Goal: Information Seeking & Learning: Learn about a topic

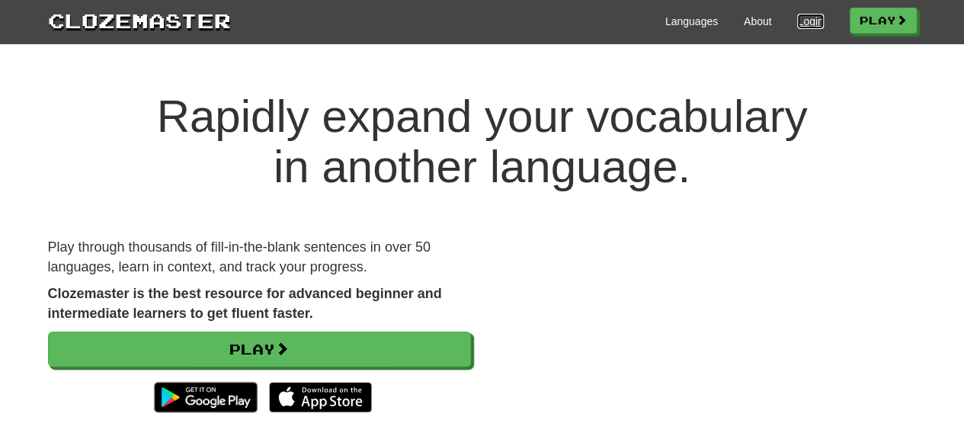
click at [797, 22] on link "Login" at bounding box center [810, 21] width 26 height 15
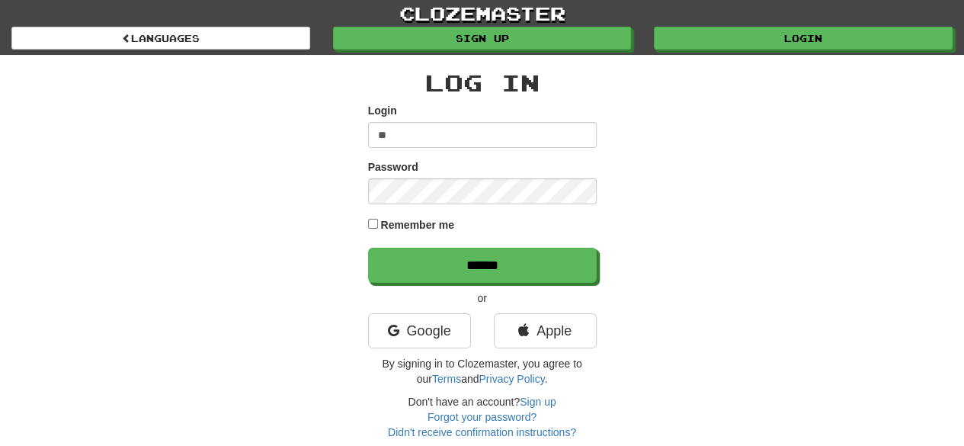
type input "**********"
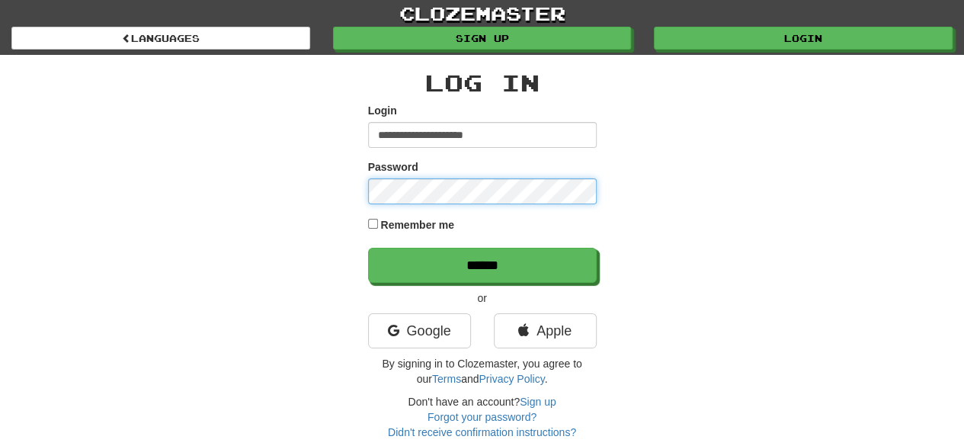
click at [368, 248] on input "******" at bounding box center [482, 265] width 229 height 35
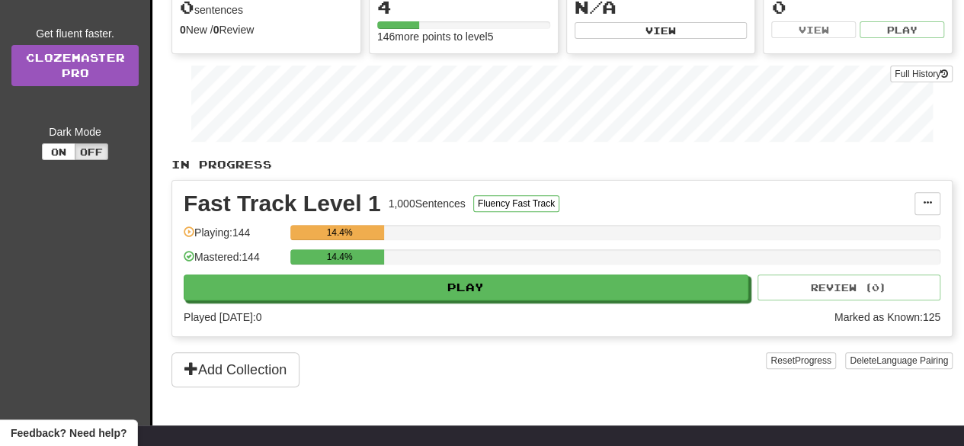
scroll to position [172, 0]
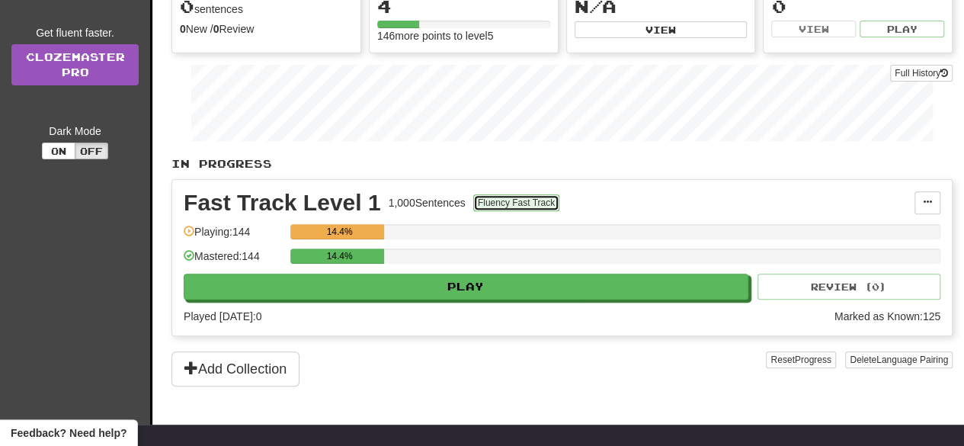
click at [495, 194] on button "Fluency Fast Track" at bounding box center [516, 202] width 86 height 17
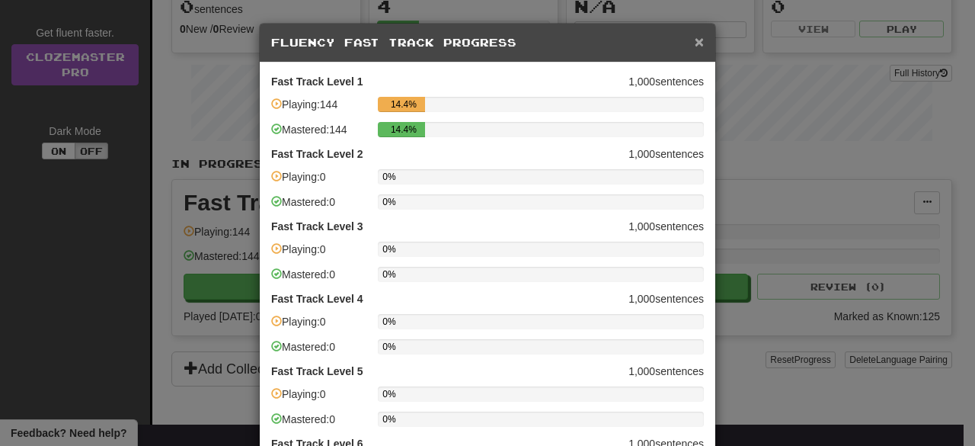
click at [695, 42] on span "×" at bounding box center [699, 42] width 9 height 18
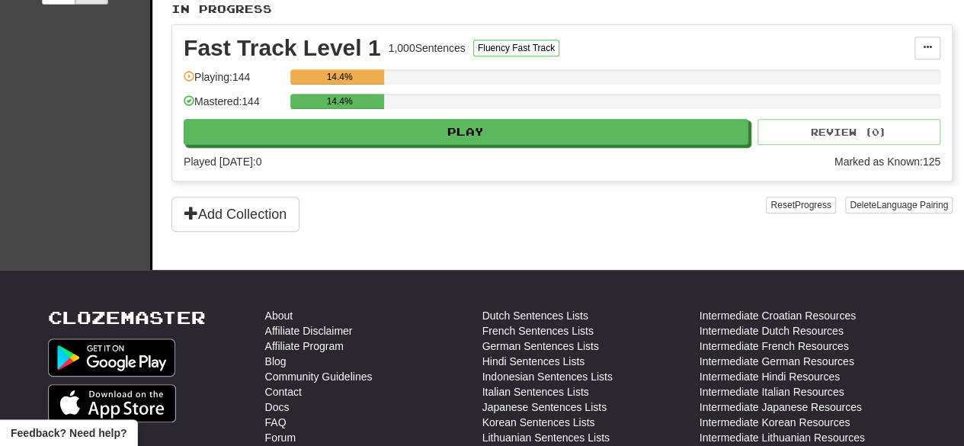
scroll to position [329, 0]
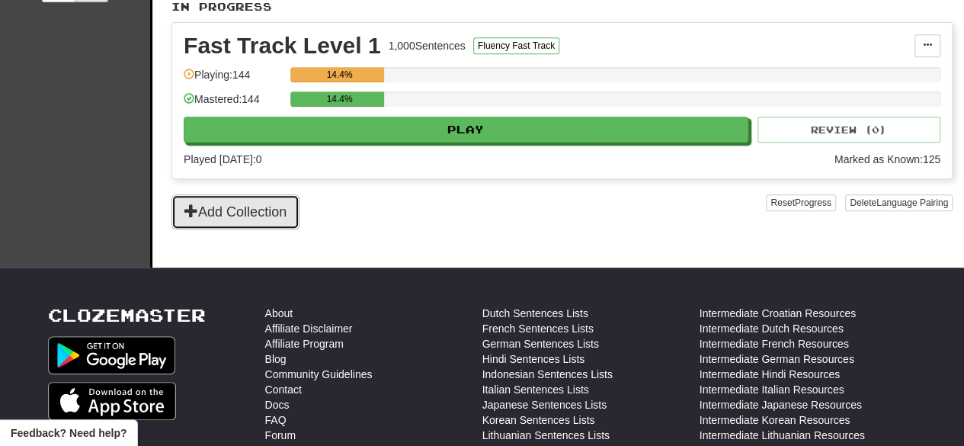
click at [286, 204] on button "Add Collection" at bounding box center [235, 211] width 128 height 35
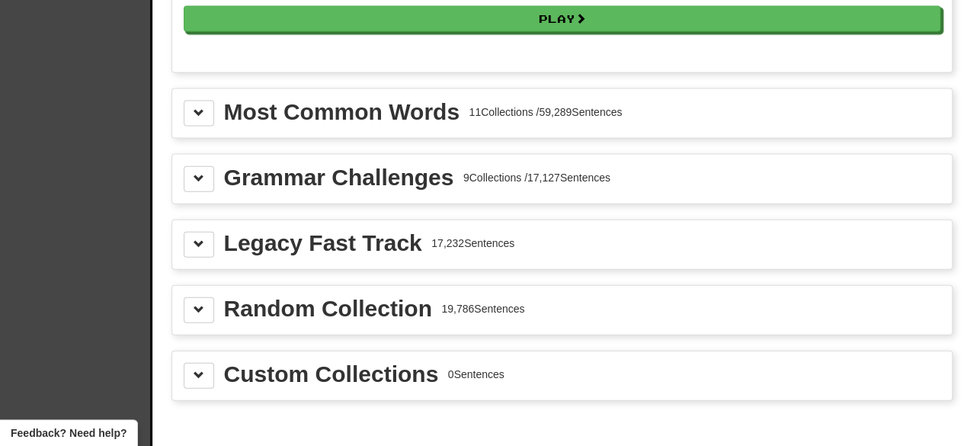
scroll to position [1650, 0]
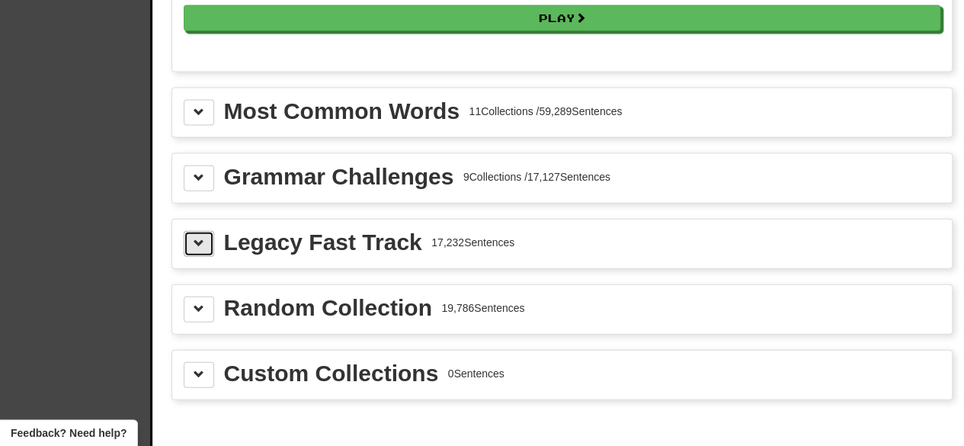
click at [198, 238] on span at bounding box center [199, 243] width 11 height 11
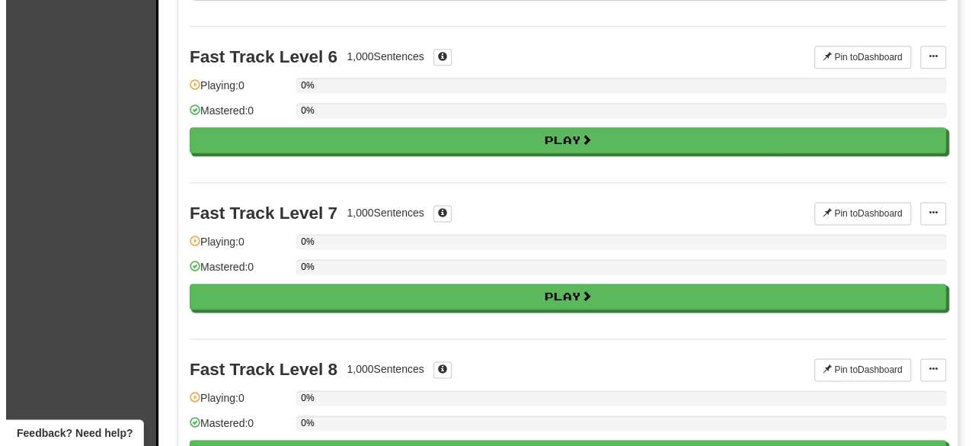
scroll to position [897, 0]
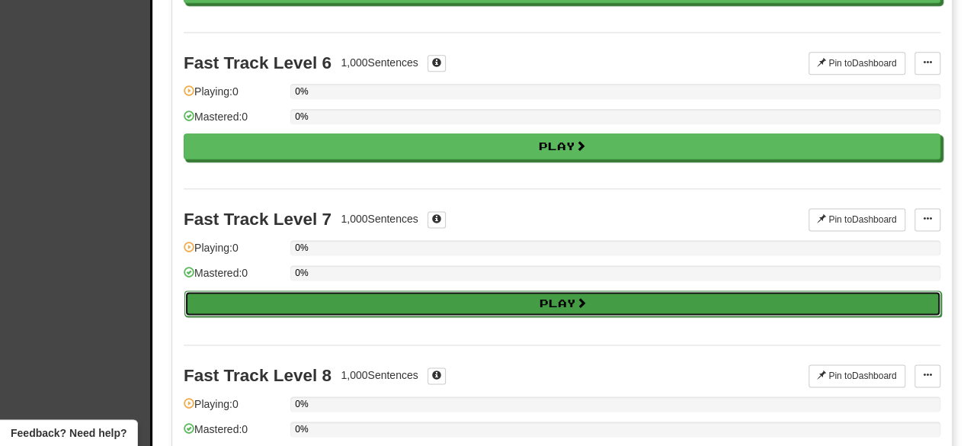
click at [475, 302] on button "Play" at bounding box center [562, 303] width 757 height 26
select select "**"
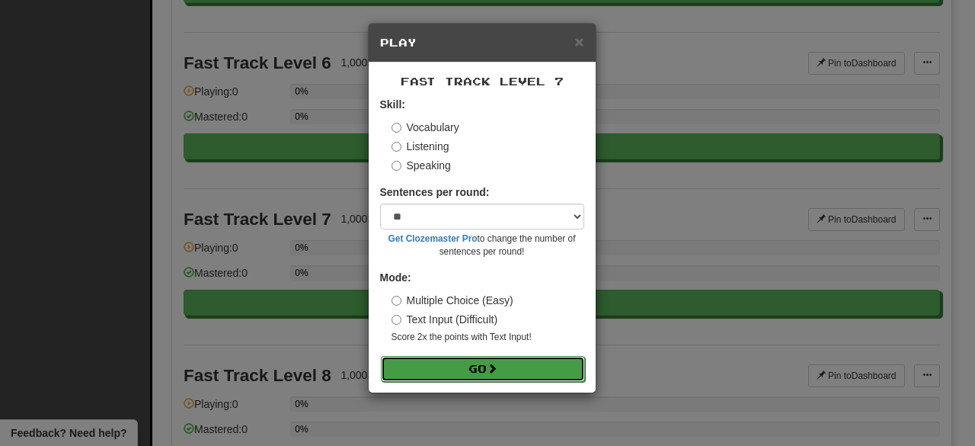
click at [462, 365] on button "Go" at bounding box center [483, 369] width 204 height 26
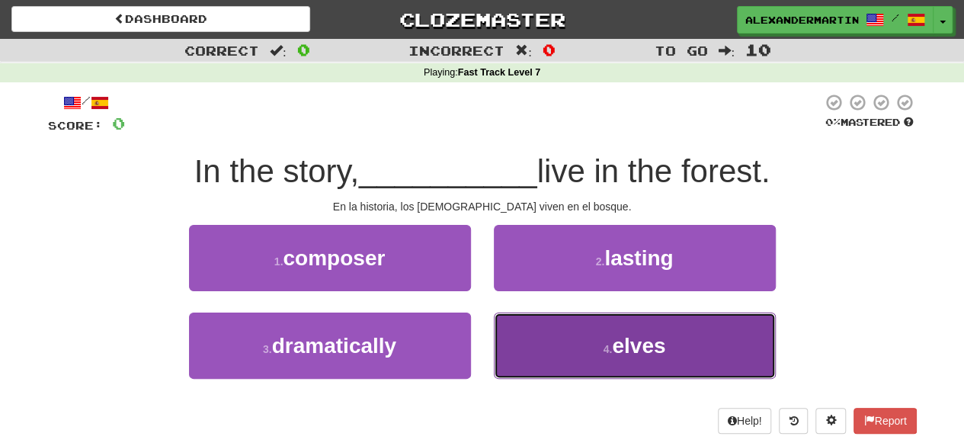
click at [549, 364] on button "4 . elves" at bounding box center [635, 345] width 282 height 66
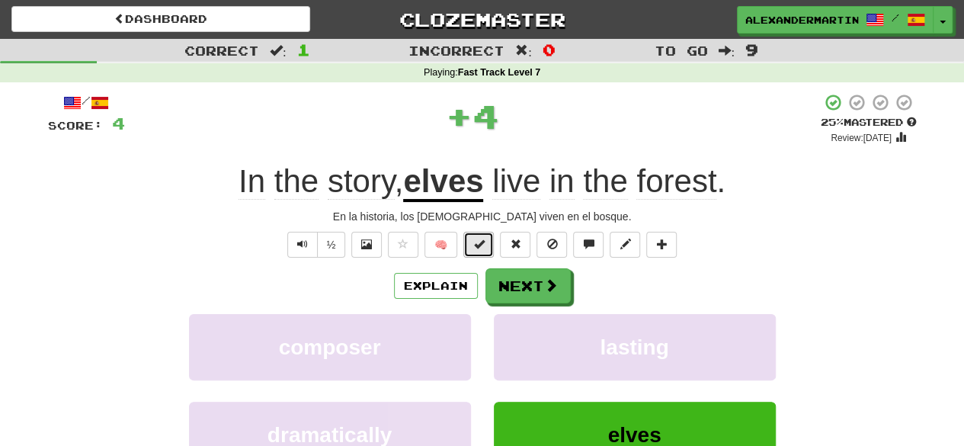
click at [472, 239] on button at bounding box center [478, 245] width 30 height 26
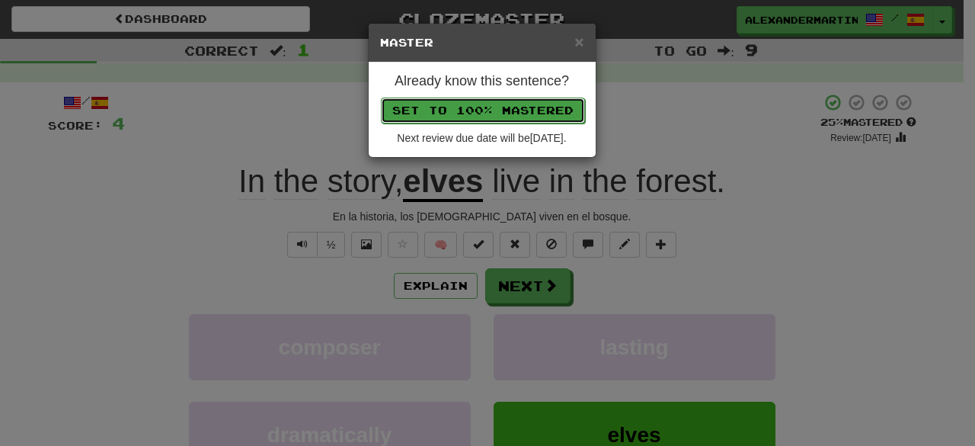
click at [488, 114] on button "Set to 100% Mastered" at bounding box center [483, 111] width 204 height 26
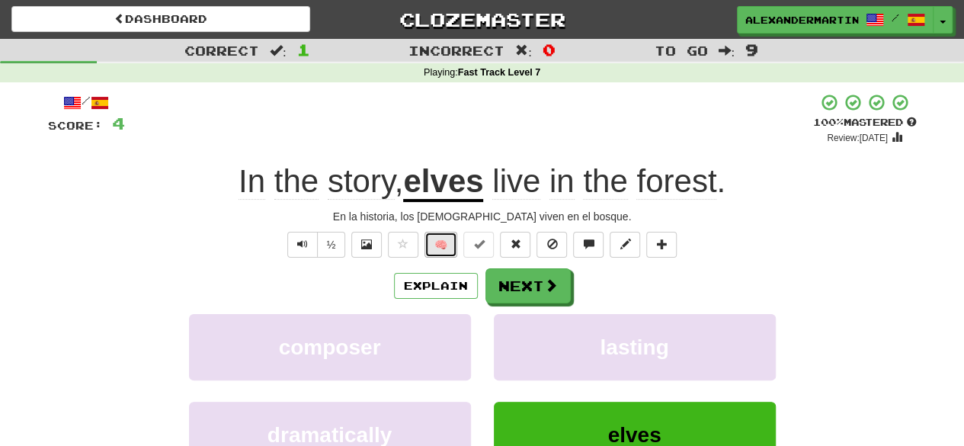
click at [436, 243] on button "🧠" at bounding box center [440, 245] width 33 height 26
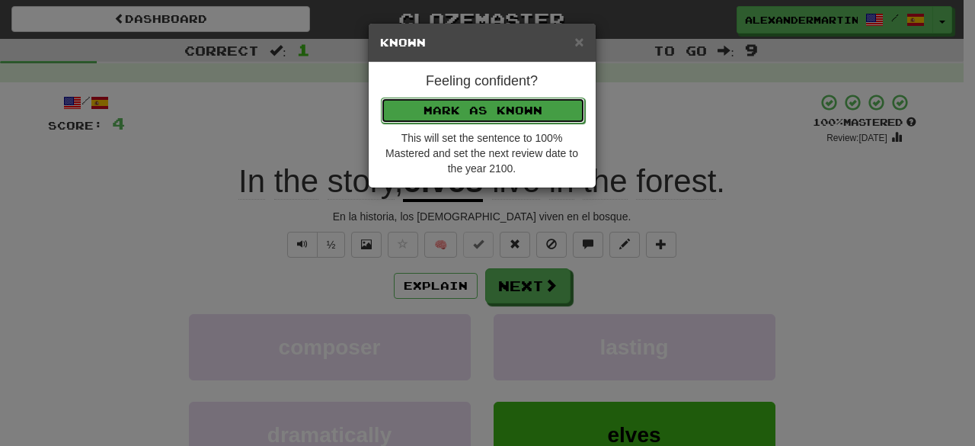
click at [452, 107] on button "Mark as Known" at bounding box center [483, 111] width 204 height 26
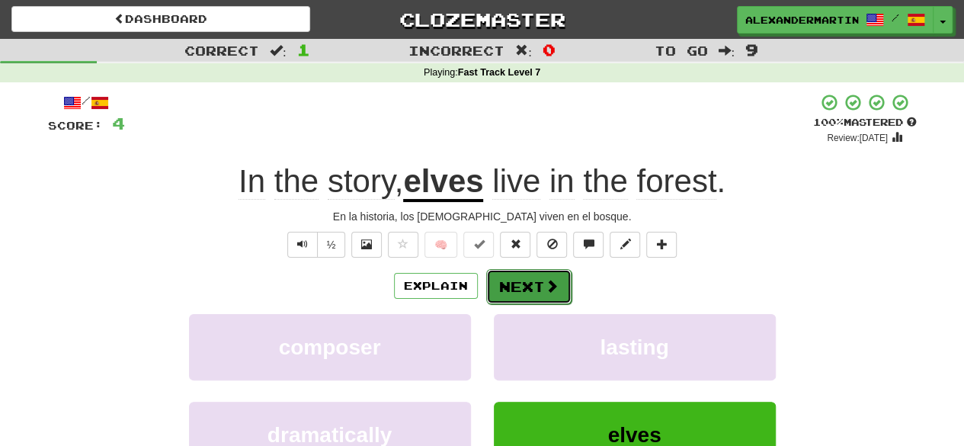
click at [512, 276] on button "Next" at bounding box center [528, 286] width 85 height 35
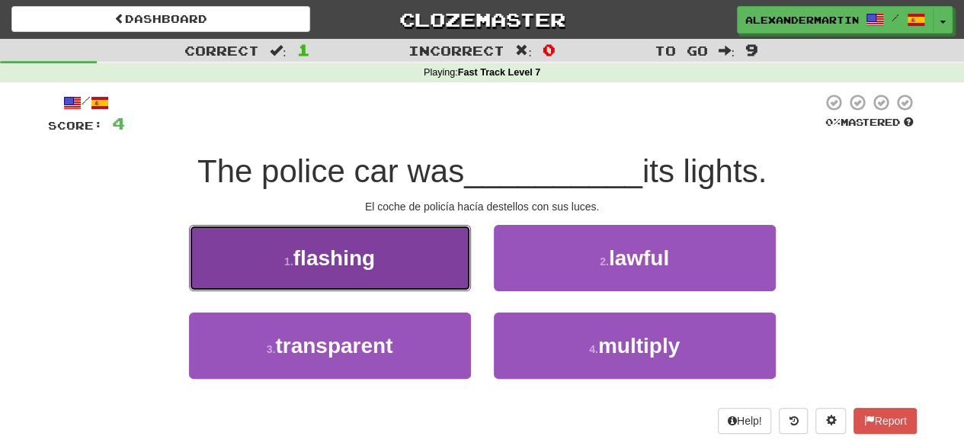
click at [405, 277] on button "1 . flashing" at bounding box center [330, 258] width 282 height 66
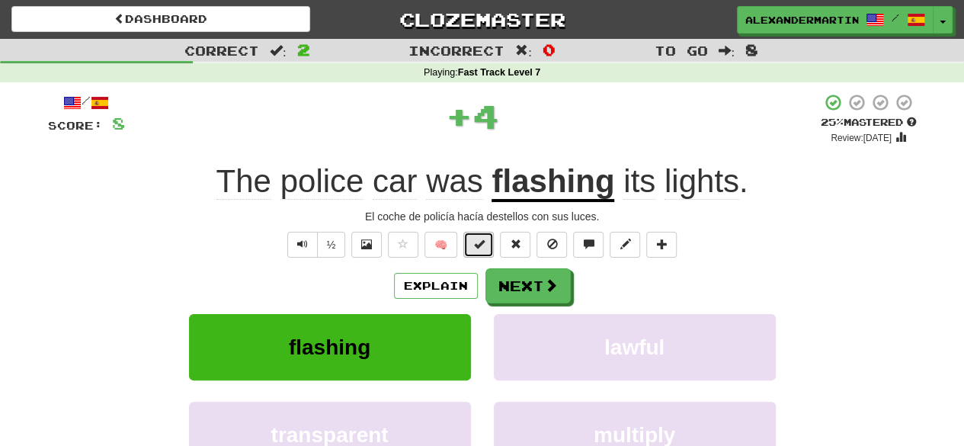
click at [480, 245] on span at bounding box center [478, 243] width 11 height 11
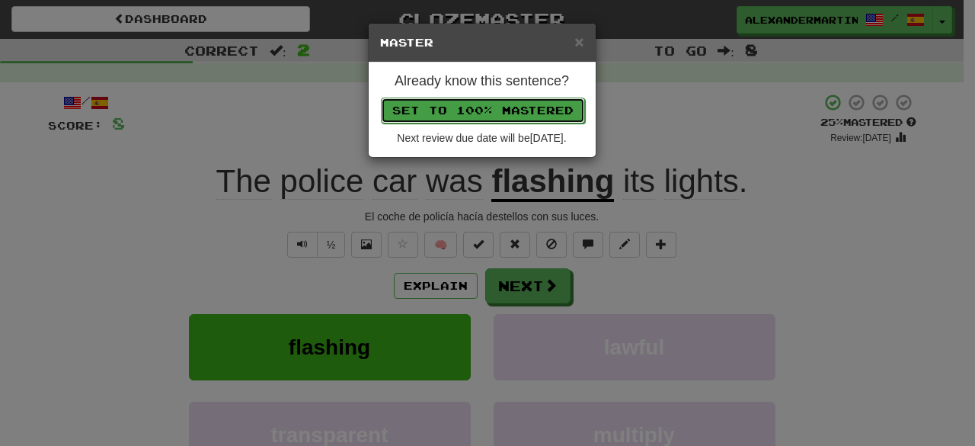
drag, startPoint x: 487, startPoint y: 112, endPoint x: 464, endPoint y: 112, distance: 22.9
click at [464, 112] on button "Set to 100% Mastered" at bounding box center [483, 111] width 204 height 26
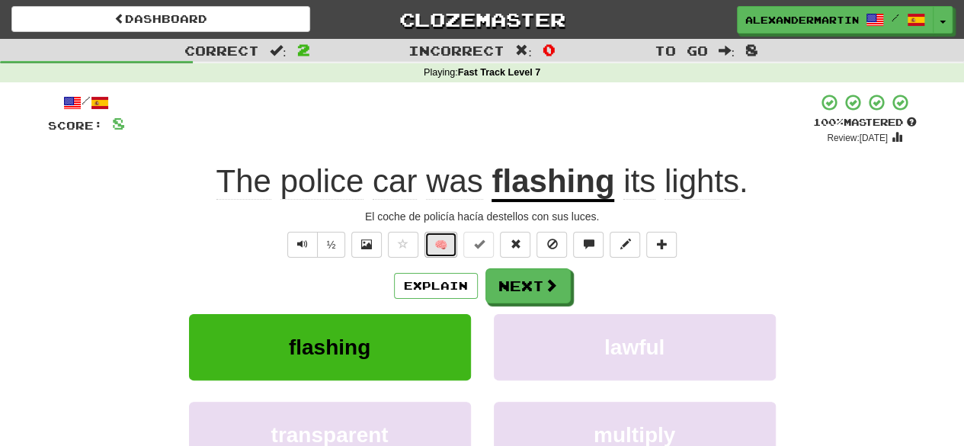
click at [448, 251] on button "🧠" at bounding box center [440, 245] width 33 height 26
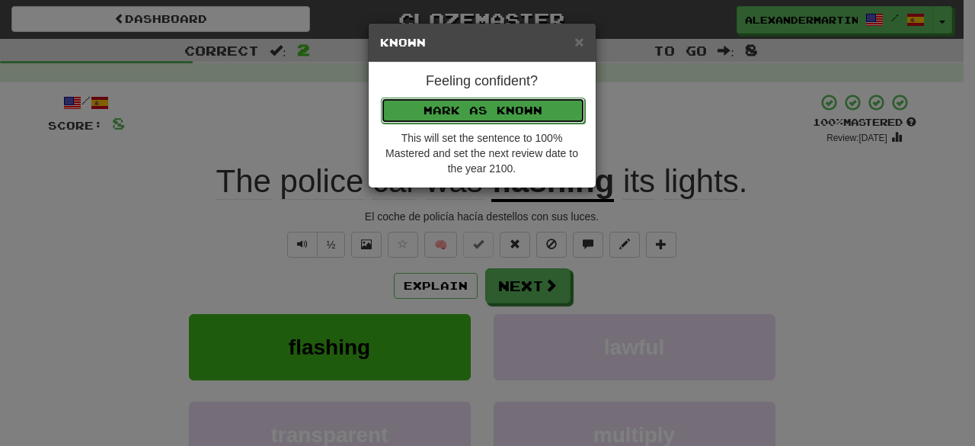
click at [478, 106] on button "Mark as Known" at bounding box center [483, 111] width 204 height 26
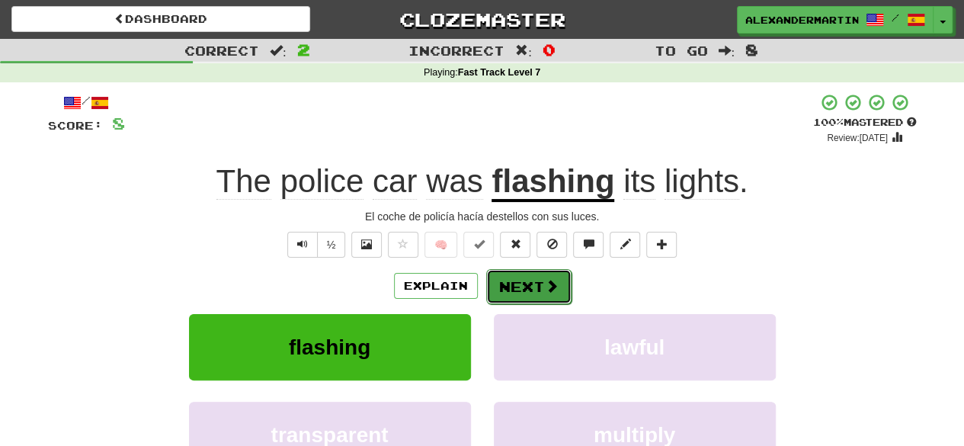
click at [517, 287] on button "Next" at bounding box center [528, 286] width 85 height 35
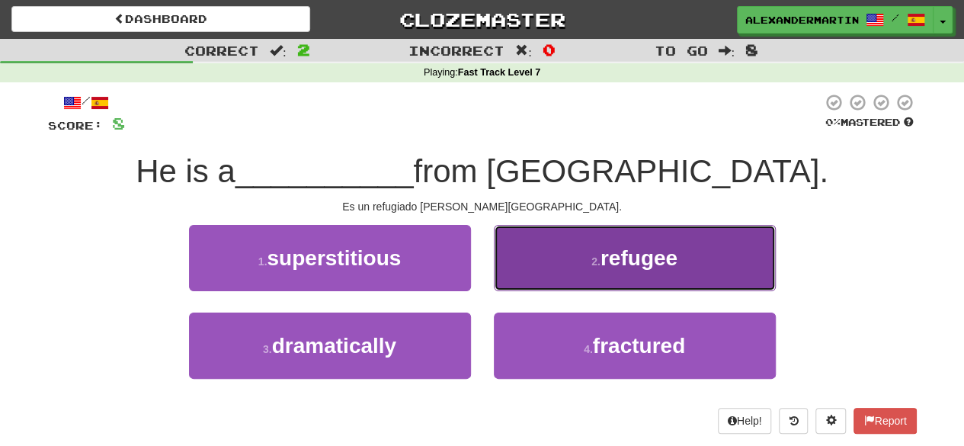
click at [553, 257] on button "2 . refugee" at bounding box center [635, 258] width 282 height 66
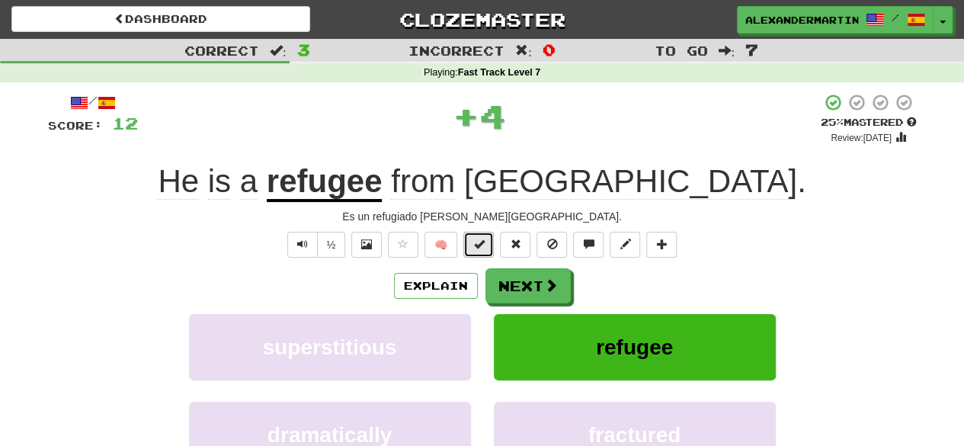
click at [478, 242] on span at bounding box center [478, 243] width 11 height 11
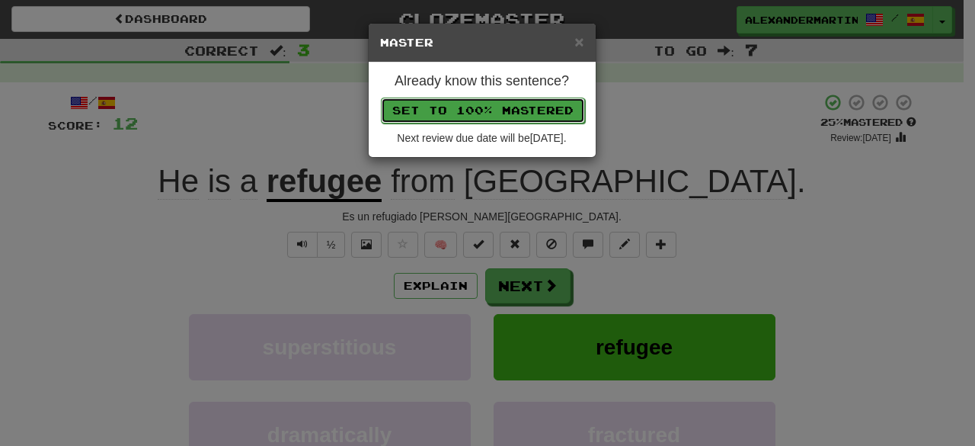
click at [466, 112] on button "Set to 100% Mastered" at bounding box center [483, 111] width 204 height 26
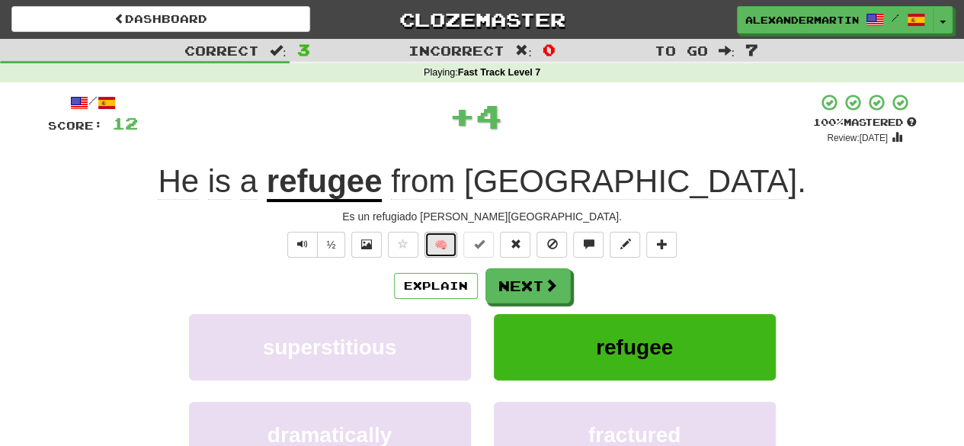
click at [439, 249] on button "🧠" at bounding box center [440, 245] width 33 height 26
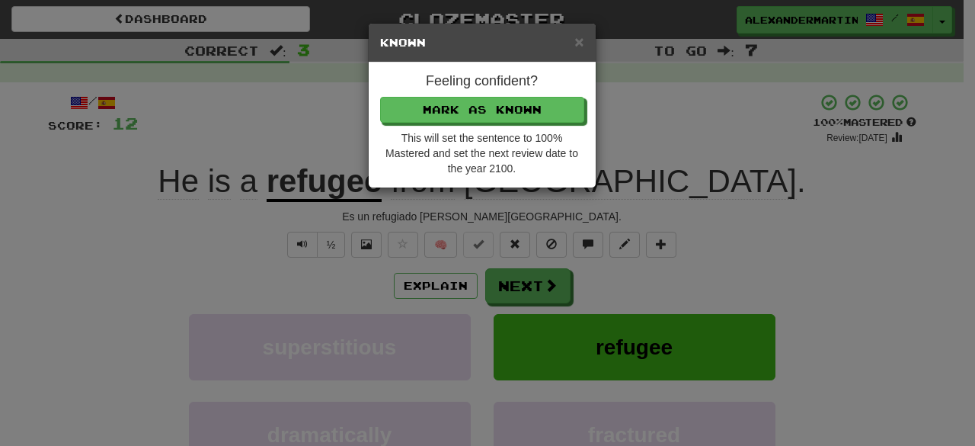
click at [496, 122] on div "Feeling confident? Mark as Known This will set the sentence to 100% Mastered an…" at bounding box center [482, 124] width 227 height 125
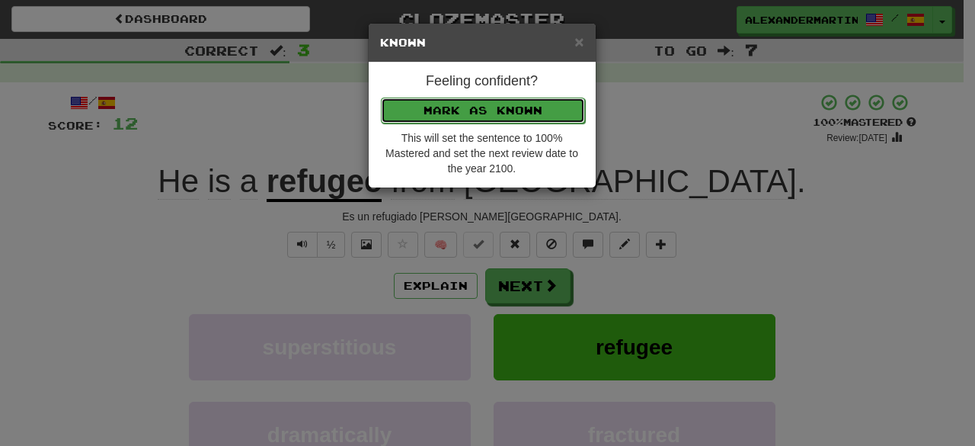
click at [481, 107] on button "Mark as Known" at bounding box center [483, 111] width 204 height 26
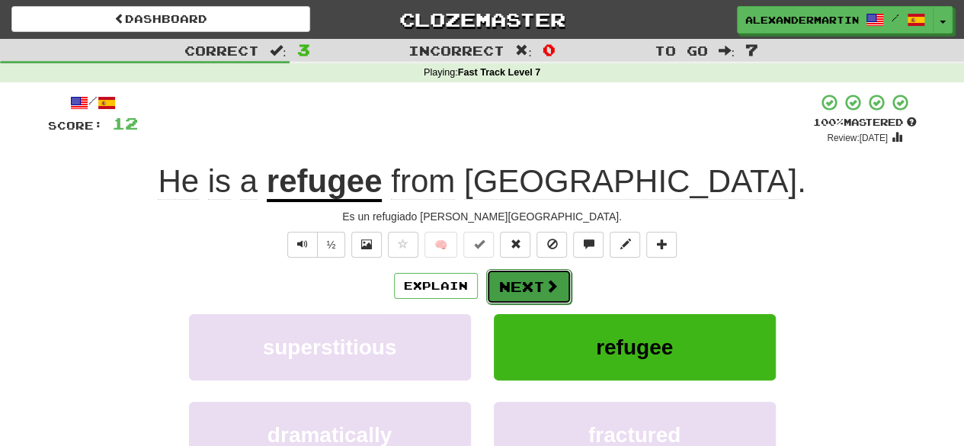
click at [529, 280] on button "Next" at bounding box center [528, 286] width 85 height 35
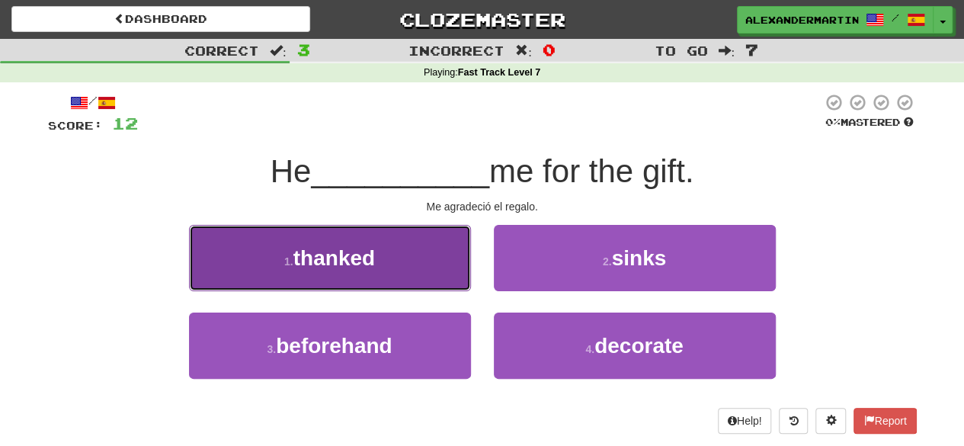
click at [424, 252] on button "1 . thanked" at bounding box center [330, 258] width 282 height 66
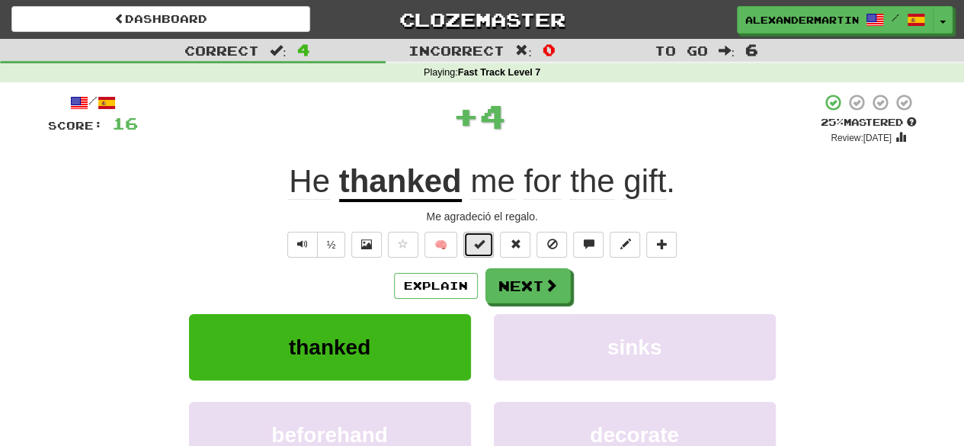
click at [482, 251] on button at bounding box center [478, 245] width 30 height 26
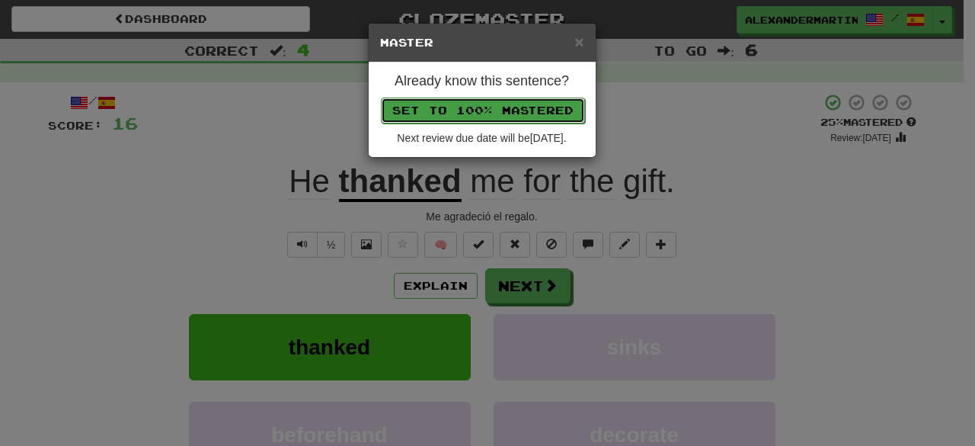
click at [457, 120] on button "Set to 100% Mastered" at bounding box center [483, 111] width 204 height 26
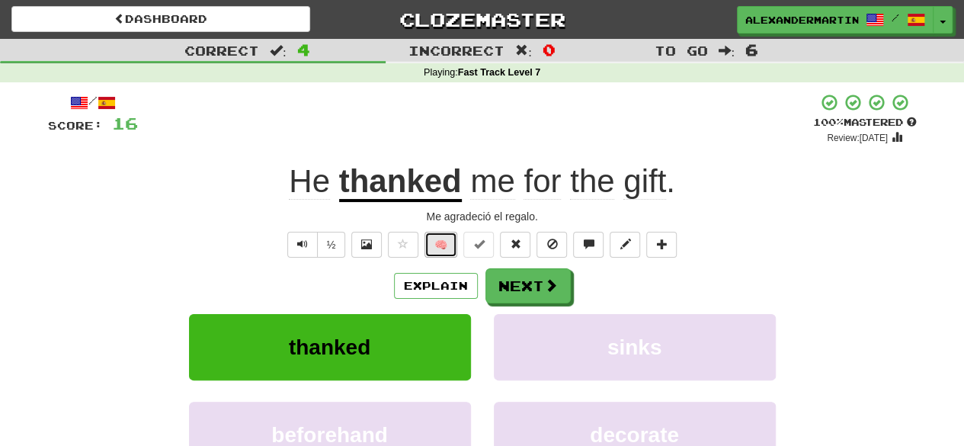
click at [450, 245] on button "🧠" at bounding box center [440, 245] width 33 height 26
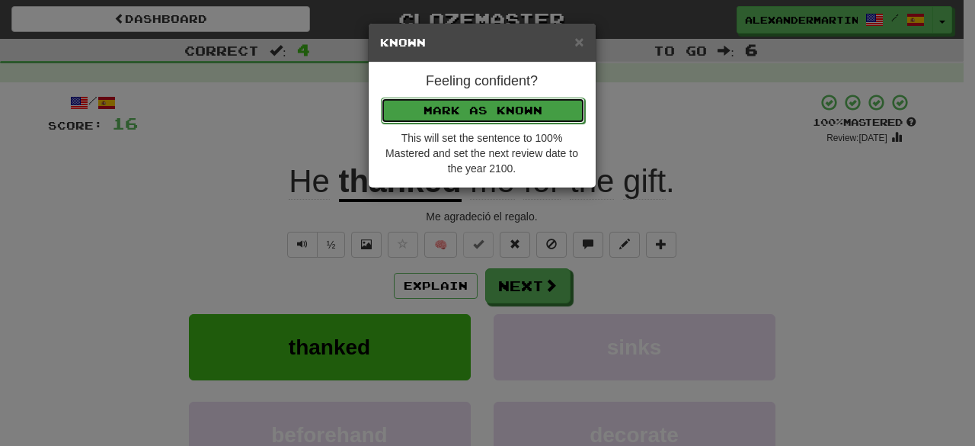
click at [469, 110] on button "Mark as Known" at bounding box center [483, 111] width 204 height 26
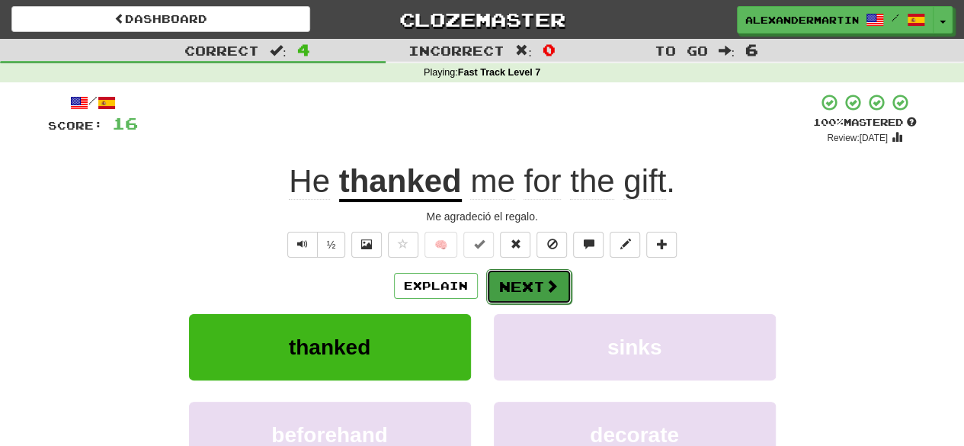
click at [523, 283] on button "Next" at bounding box center [528, 286] width 85 height 35
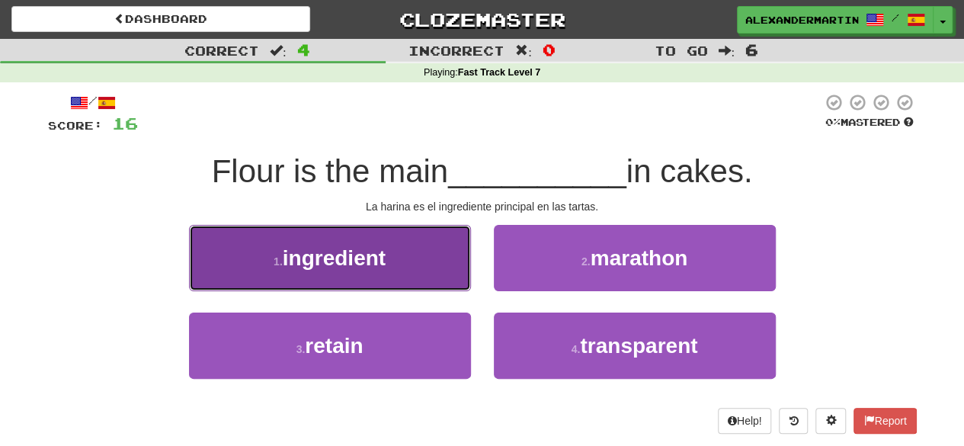
click at [366, 272] on button "1 . ingredient" at bounding box center [330, 258] width 282 height 66
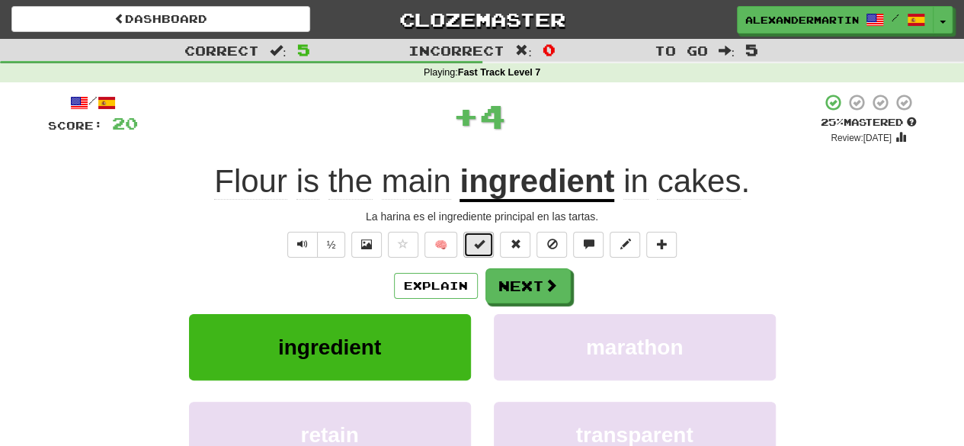
click at [477, 245] on span at bounding box center [478, 243] width 11 height 11
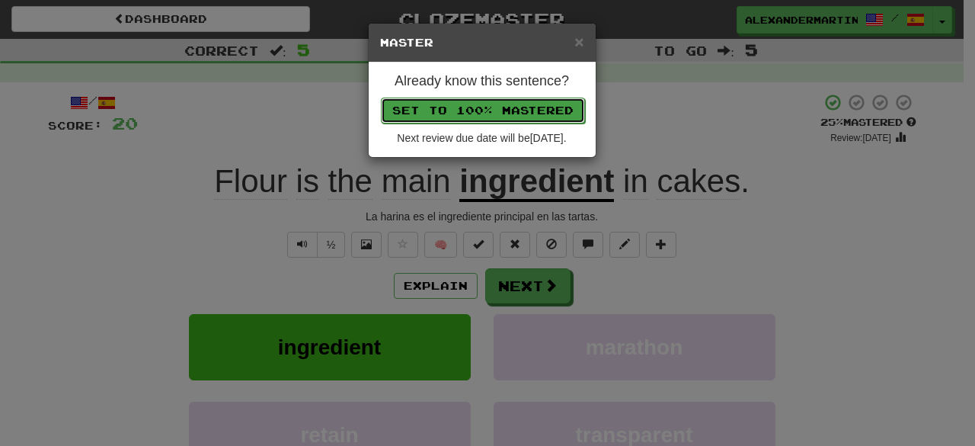
click at [514, 112] on button "Set to 100% Mastered" at bounding box center [483, 111] width 204 height 26
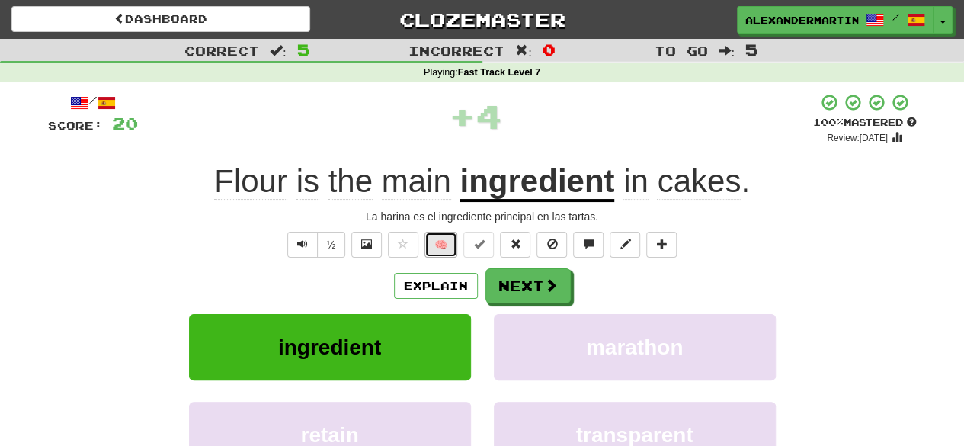
click at [449, 246] on button "🧠" at bounding box center [440, 245] width 33 height 26
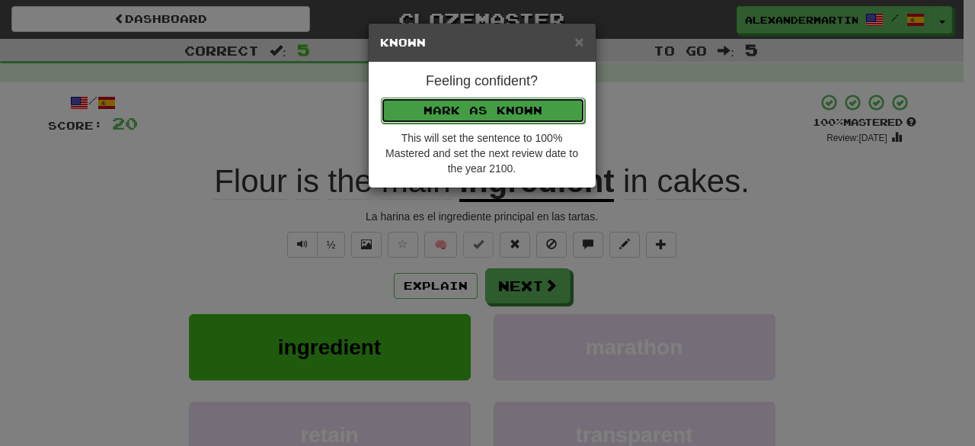
click at [472, 107] on button "Mark as Known" at bounding box center [483, 111] width 204 height 26
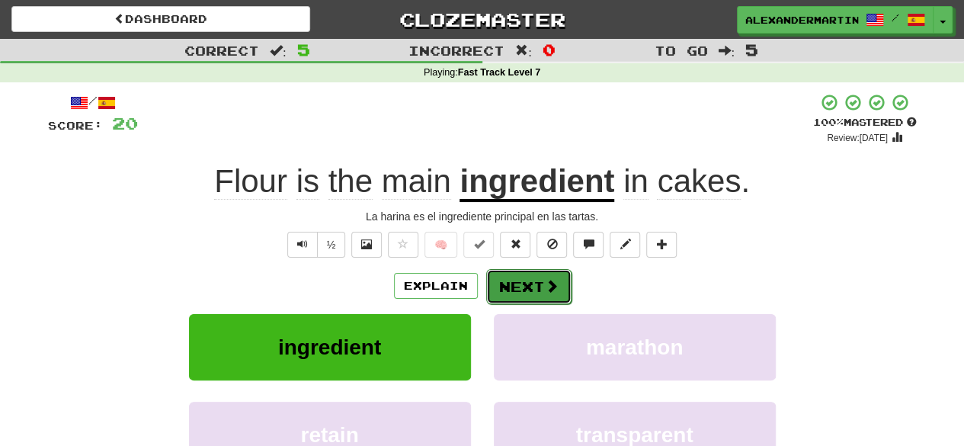
click at [512, 296] on button "Next" at bounding box center [528, 286] width 85 height 35
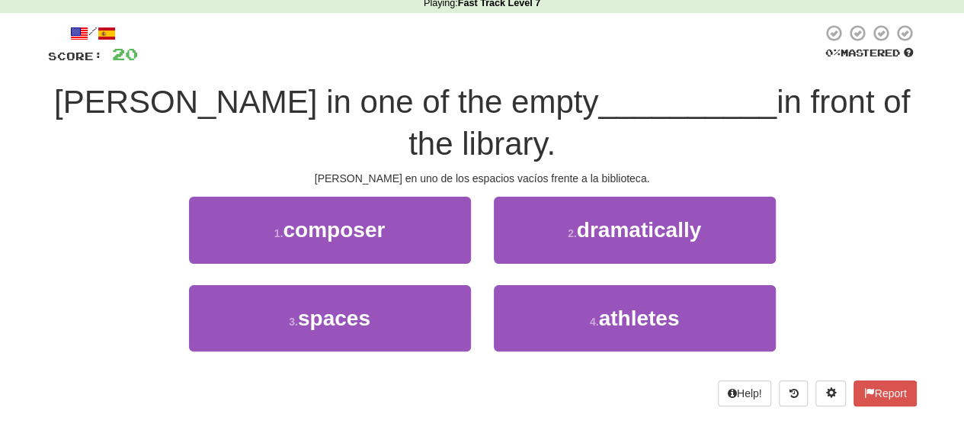
scroll to position [70, 0]
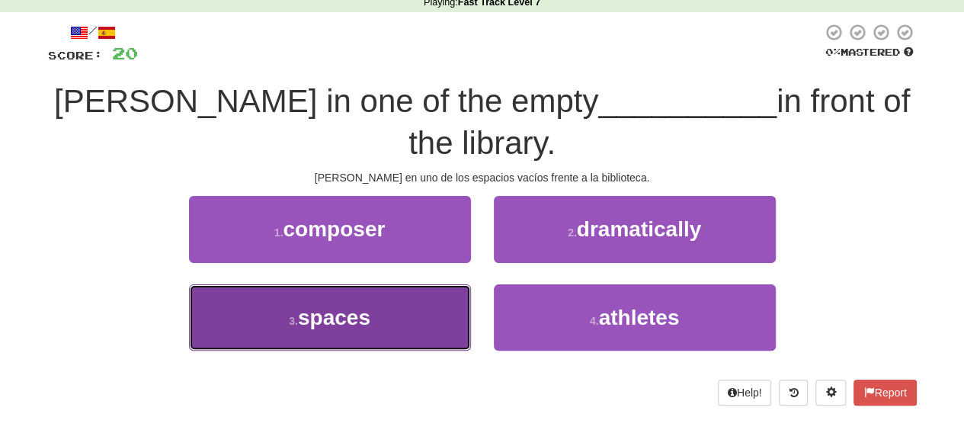
click at [303, 327] on span "spaces" at bounding box center [334, 318] width 72 height 24
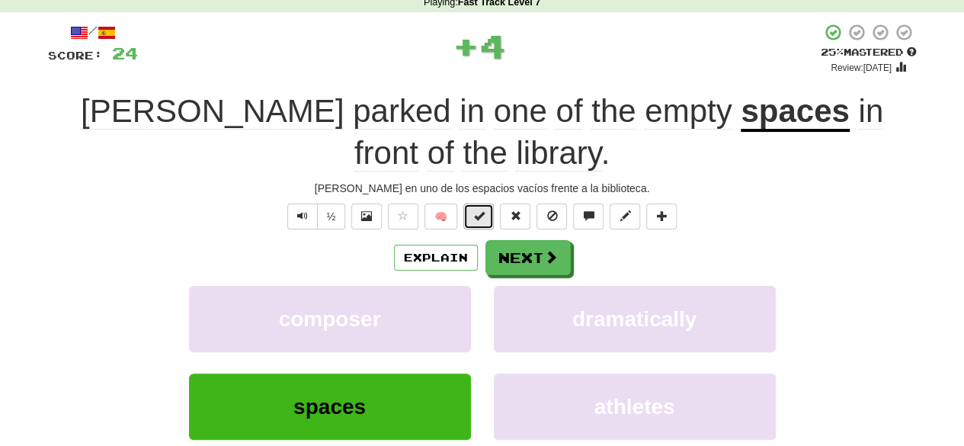
click at [484, 210] on span at bounding box center [478, 215] width 11 height 11
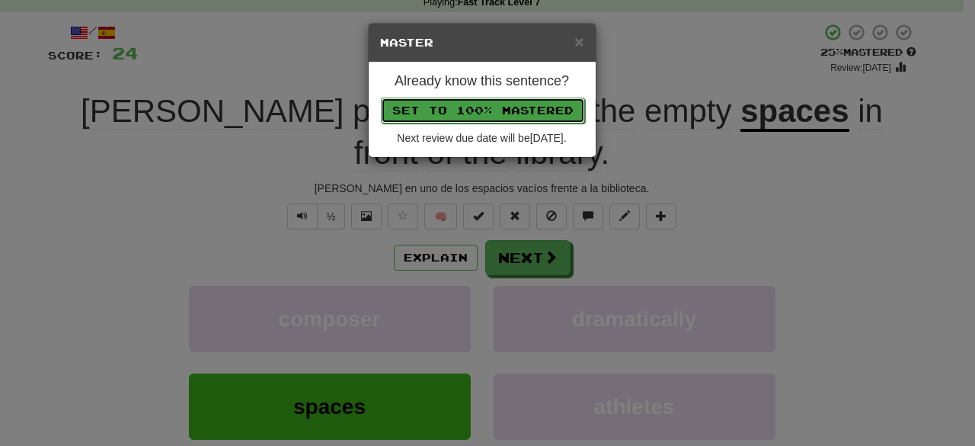
click at [466, 102] on button "Set to 100% Mastered" at bounding box center [483, 111] width 204 height 26
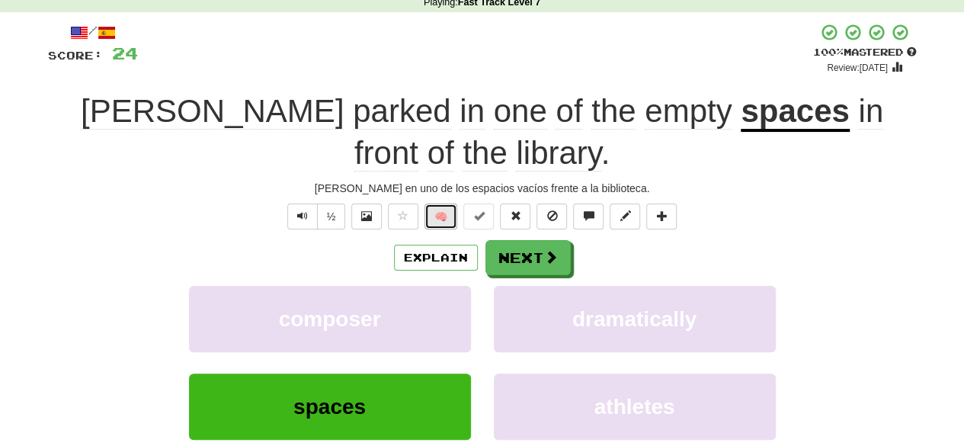
click at [443, 203] on button "🧠" at bounding box center [440, 216] width 33 height 26
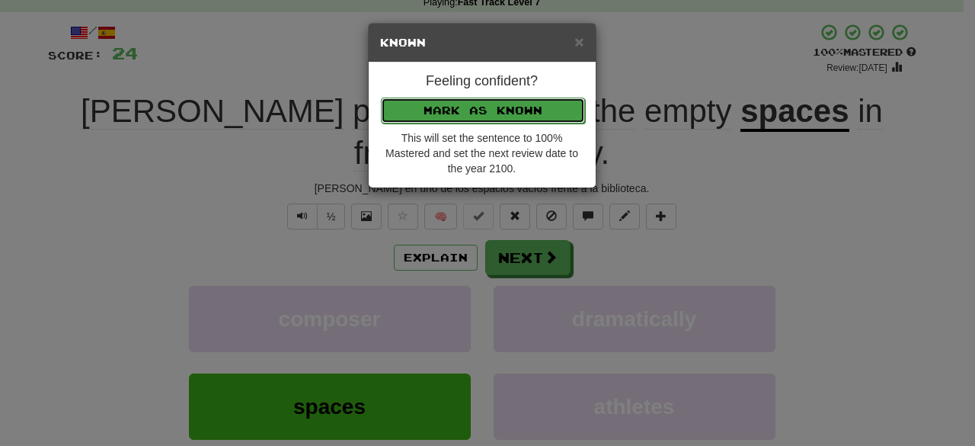
click at [474, 104] on button "Mark as Known" at bounding box center [483, 111] width 204 height 26
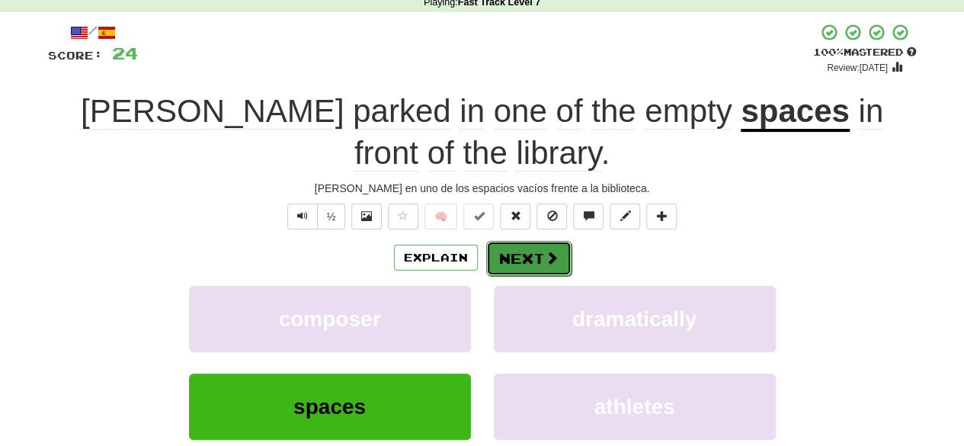
click at [538, 241] on button "Next" at bounding box center [528, 258] width 85 height 35
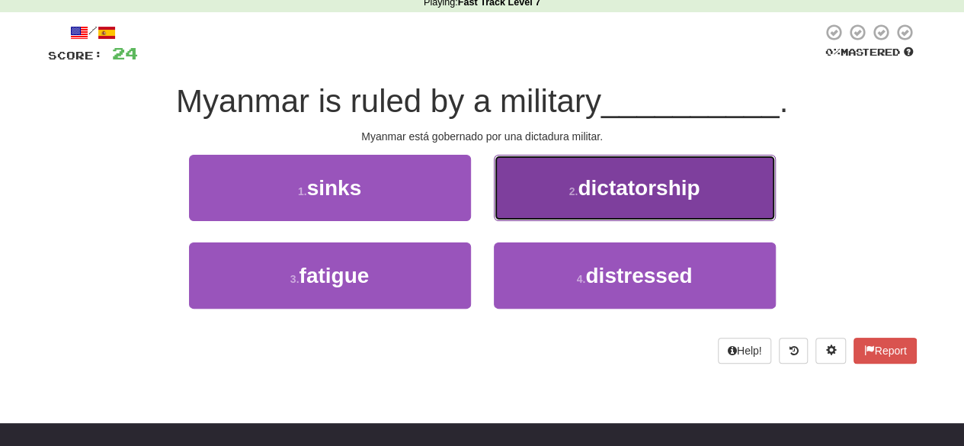
click at [636, 203] on button "2 . dictatorship" at bounding box center [635, 188] width 282 height 66
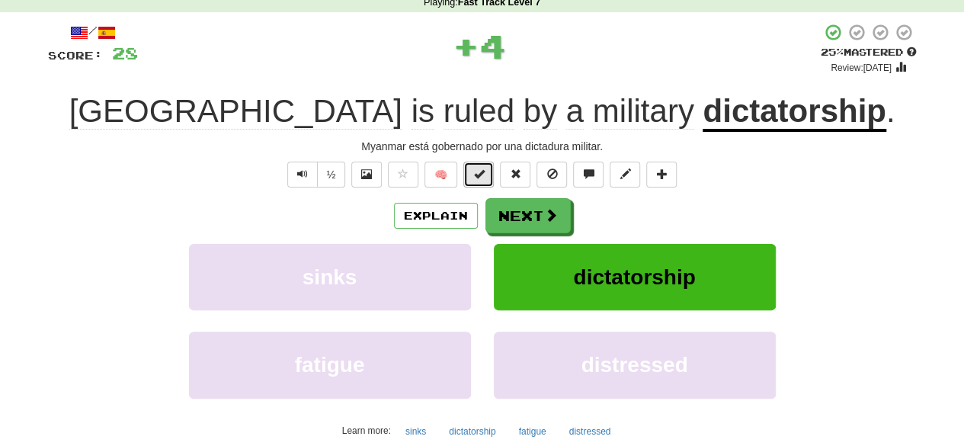
click at [481, 178] on span at bounding box center [478, 173] width 11 height 11
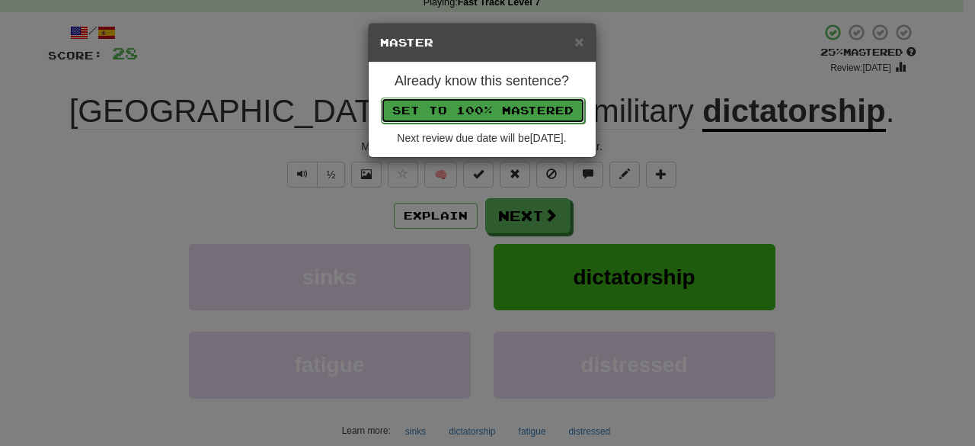
click at [454, 120] on button "Set to 100% Mastered" at bounding box center [483, 111] width 204 height 26
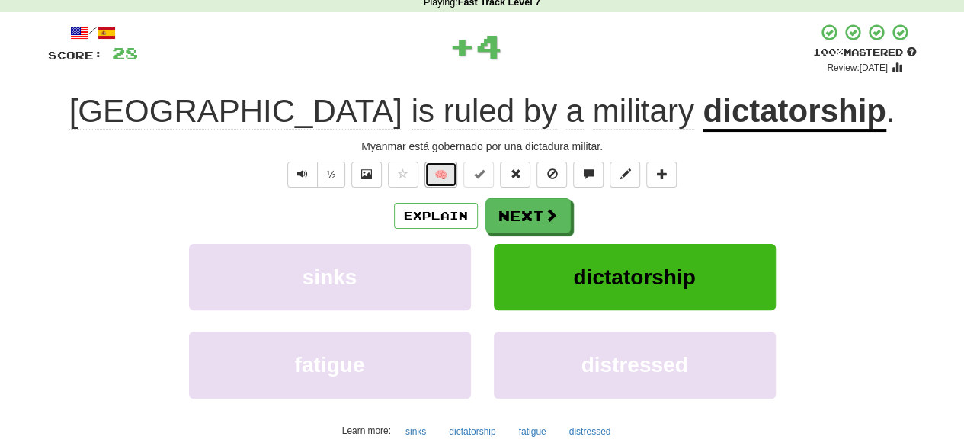
click at [450, 171] on button "🧠" at bounding box center [440, 175] width 33 height 26
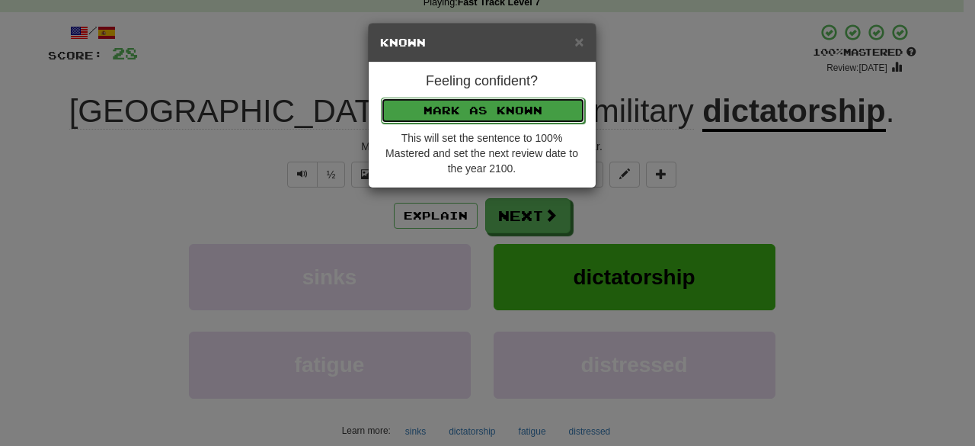
click at [489, 101] on button "Mark as Known" at bounding box center [483, 111] width 204 height 26
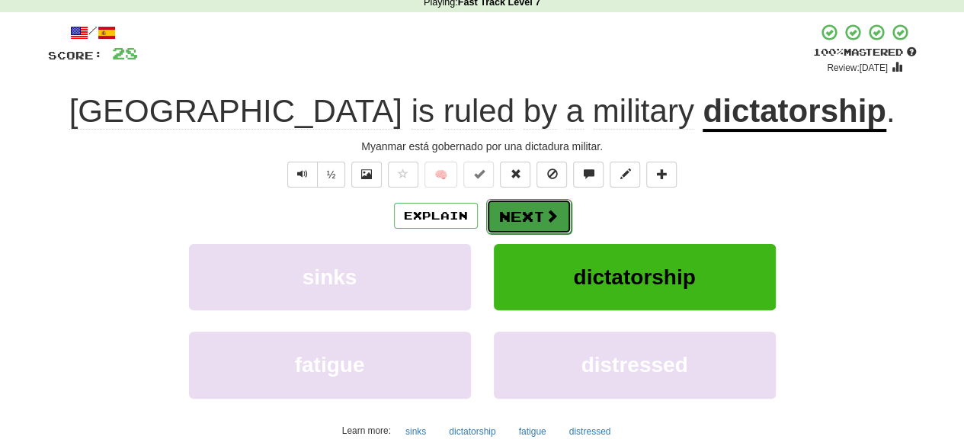
click at [527, 211] on button "Next" at bounding box center [528, 216] width 85 height 35
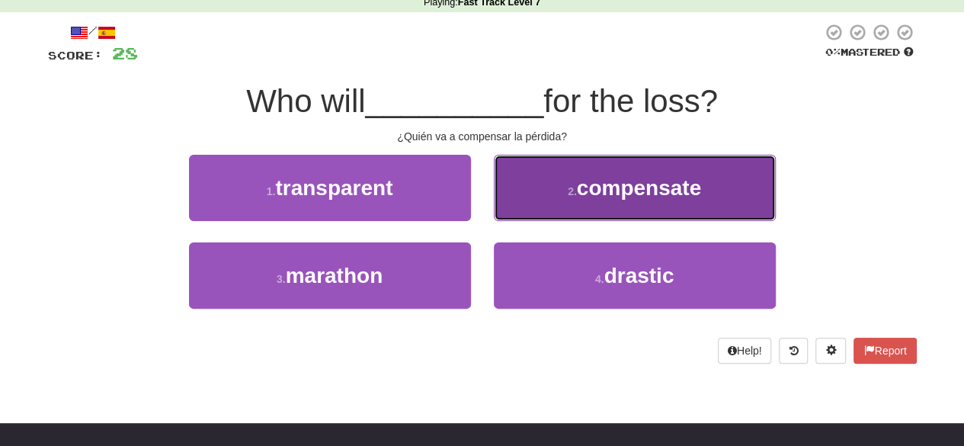
click at [579, 197] on span "compensate" at bounding box center [639, 188] width 124 height 24
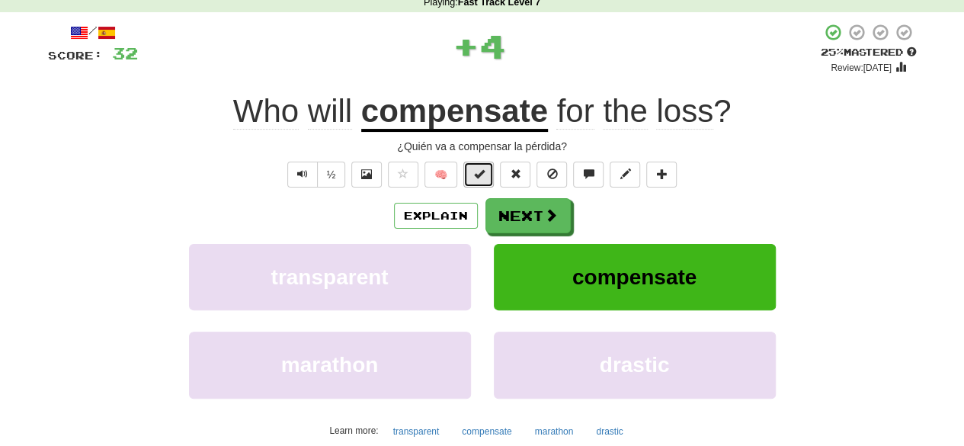
click at [485, 175] on button at bounding box center [478, 175] width 30 height 26
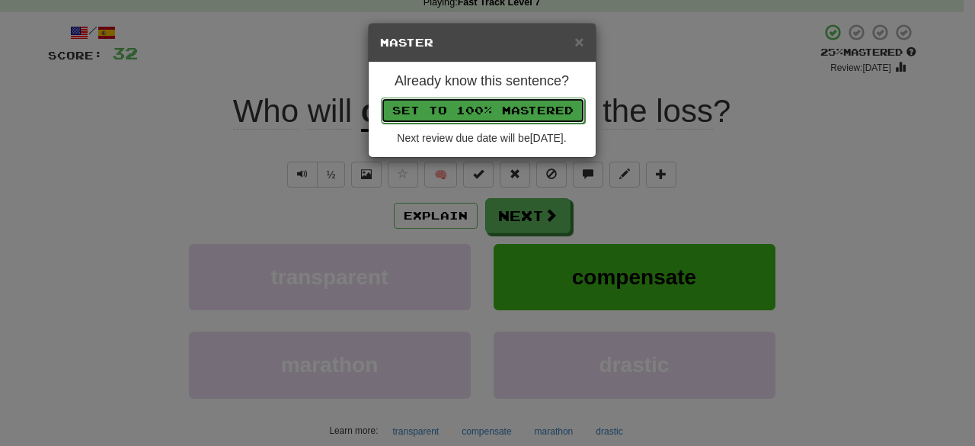
click at [478, 110] on button "Set to 100% Mastered" at bounding box center [483, 111] width 204 height 26
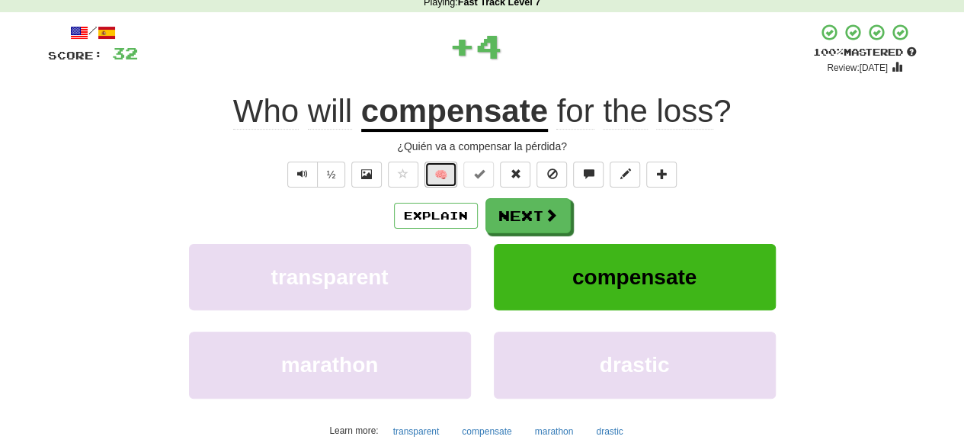
click at [445, 168] on button "🧠" at bounding box center [440, 175] width 33 height 26
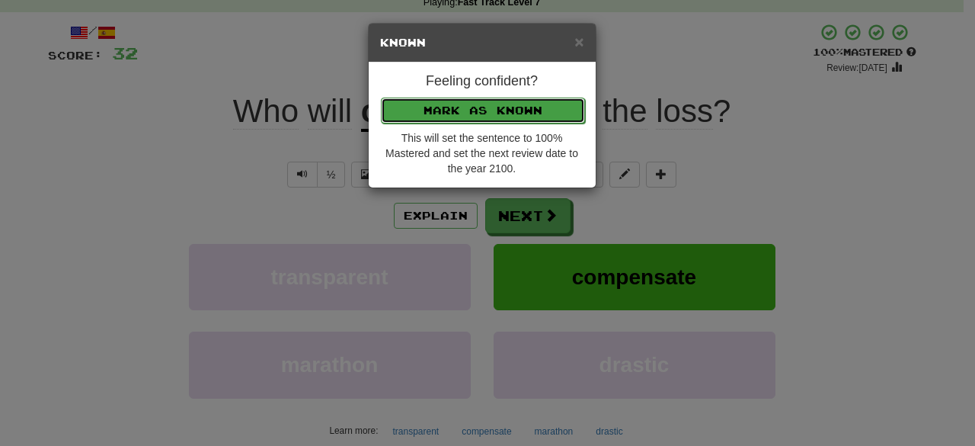
click at [469, 102] on button "Mark as Known" at bounding box center [483, 111] width 204 height 26
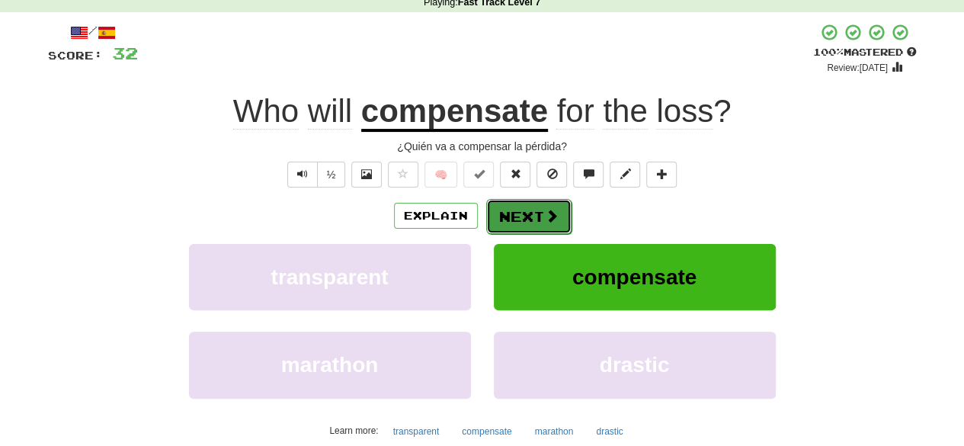
click at [533, 226] on button "Next" at bounding box center [528, 216] width 85 height 35
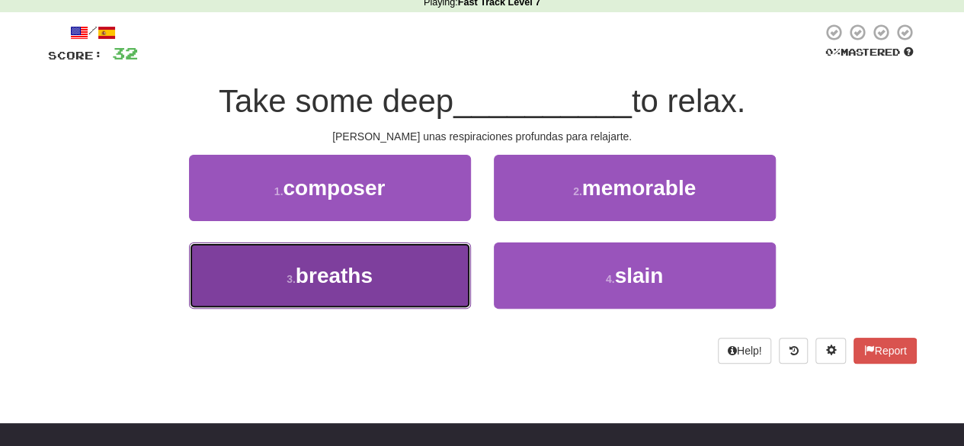
click at [366, 275] on span "breaths" at bounding box center [334, 276] width 77 height 24
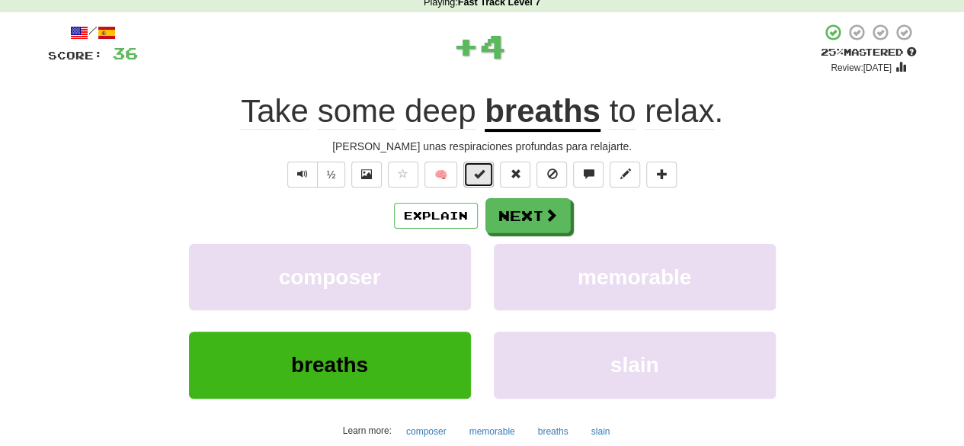
click at [475, 171] on span at bounding box center [478, 173] width 11 height 11
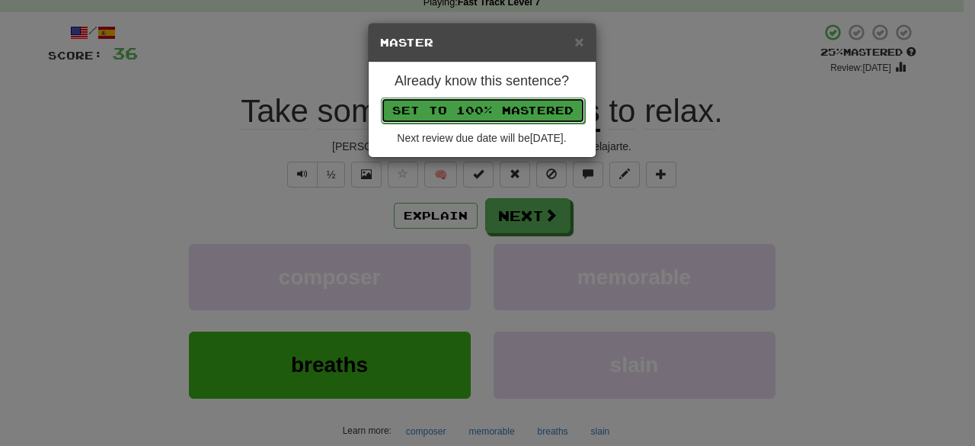
click at [496, 104] on button "Set to 100% Mastered" at bounding box center [483, 111] width 204 height 26
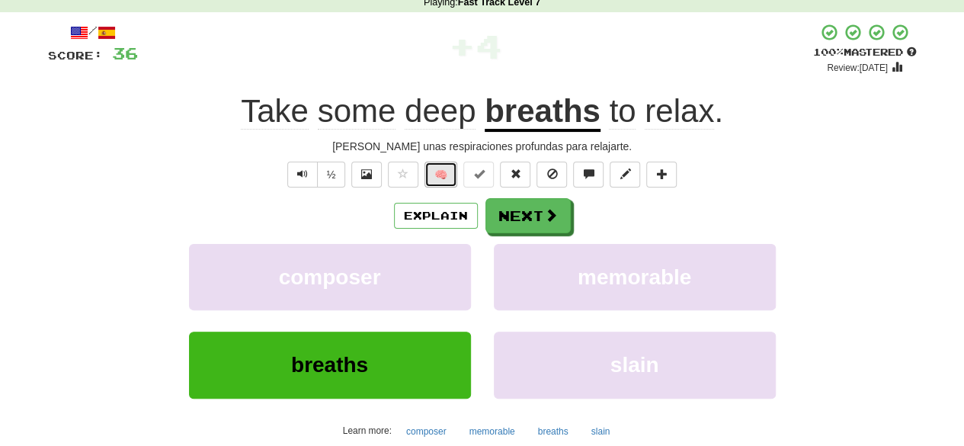
click at [450, 171] on button "🧠" at bounding box center [440, 175] width 33 height 26
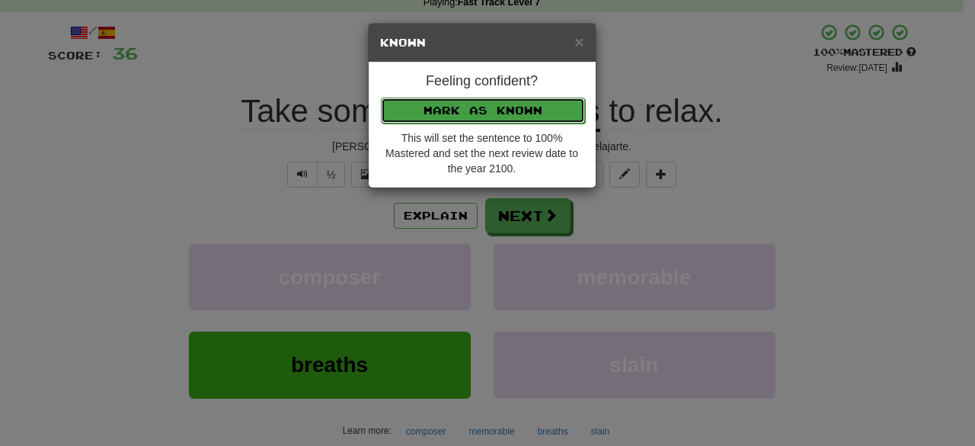
click at [492, 106] on button "Mark as Known" at bounding box center [483, 111] width 204 height 26
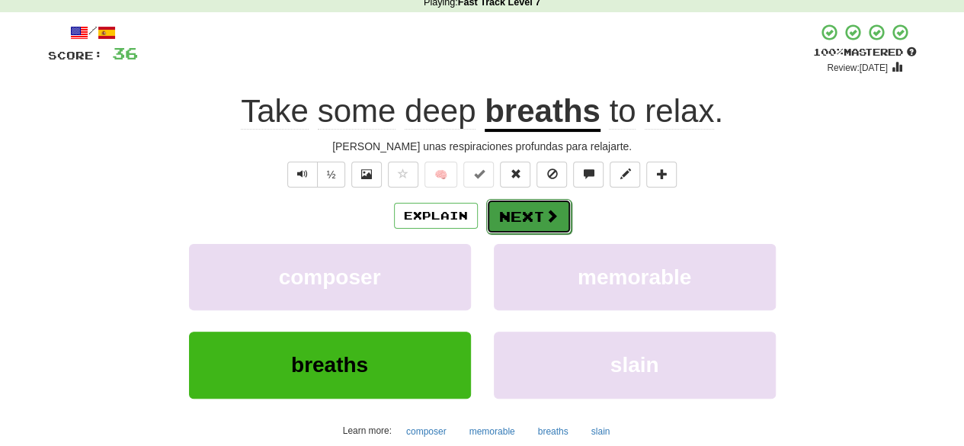
click at [523, 211] on button "Next" at bounding box center [528, 216] width 85 height 35
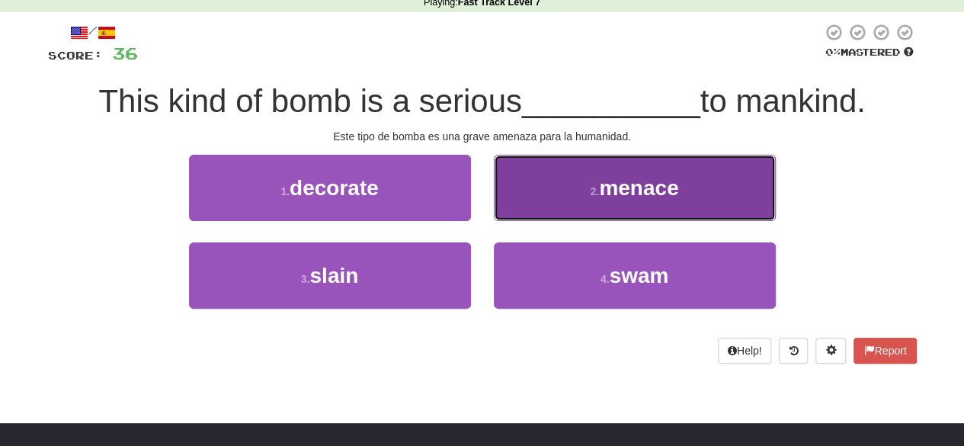
click at [637, 192] on span "menace" at bounding box center [638, 188] width 79 height 24
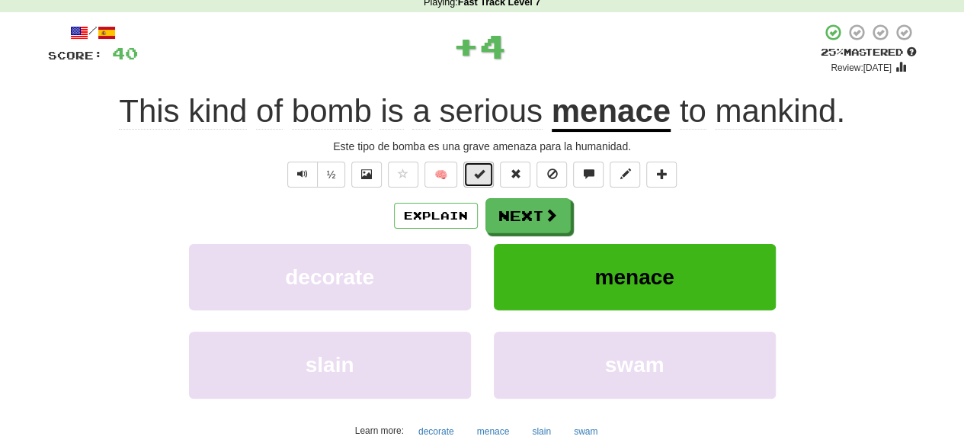
click at [486, 175] on button at bounding box center [478, 175] width 30 height 26
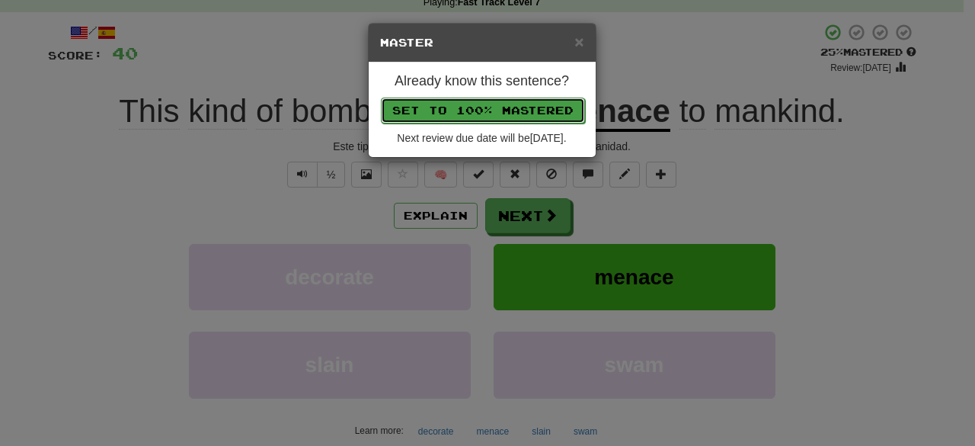
click at [487, 99] on button "Set to 100% Mastered" at bounding box center [483, 111] width 204 height 26
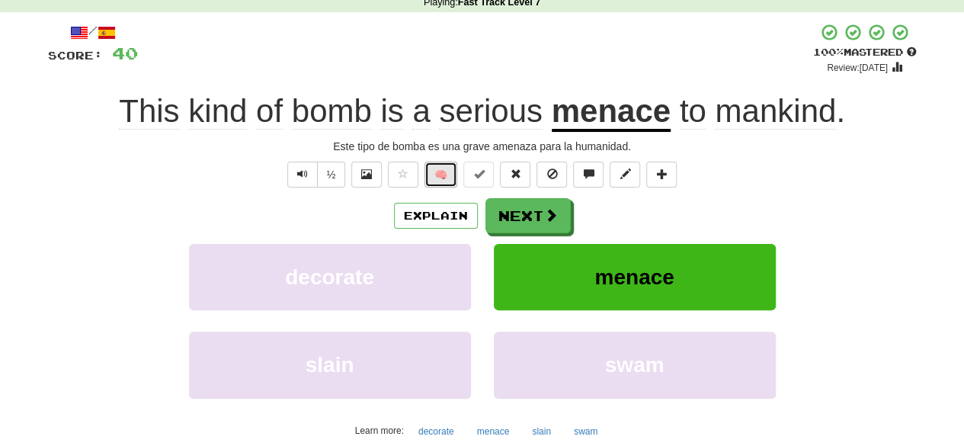
click at [448, 176] on button "🧠" at bounding box center [440, 175] width 33 height 26
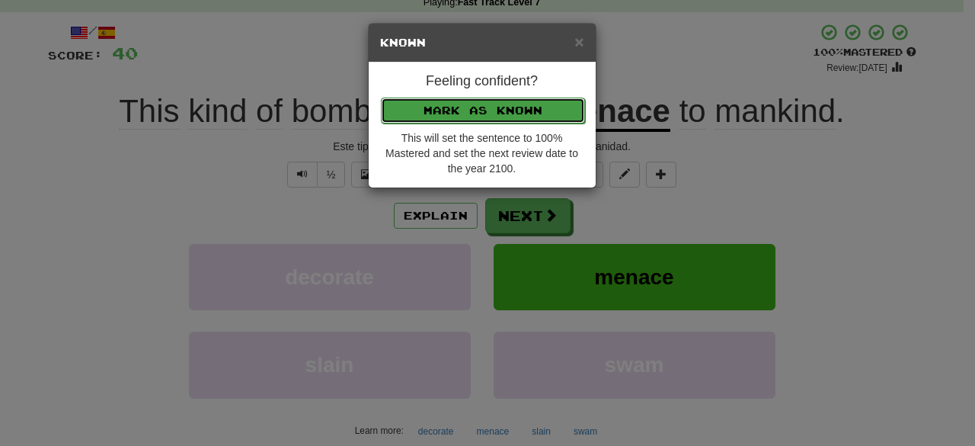
click at [406, 108] on button "Mark as Known" at bounding box center [483, 111] width 204 height 26
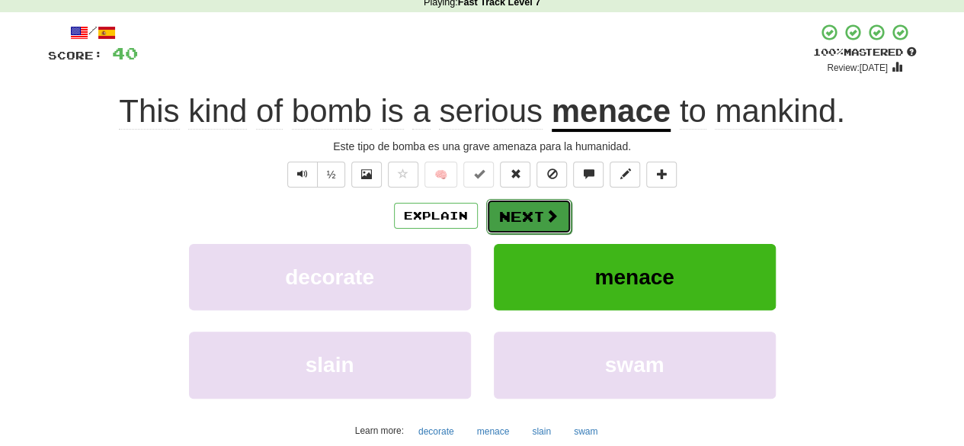
click at [510, 206] on button "Next" at bounding box center [528, 216] width 85 height 35
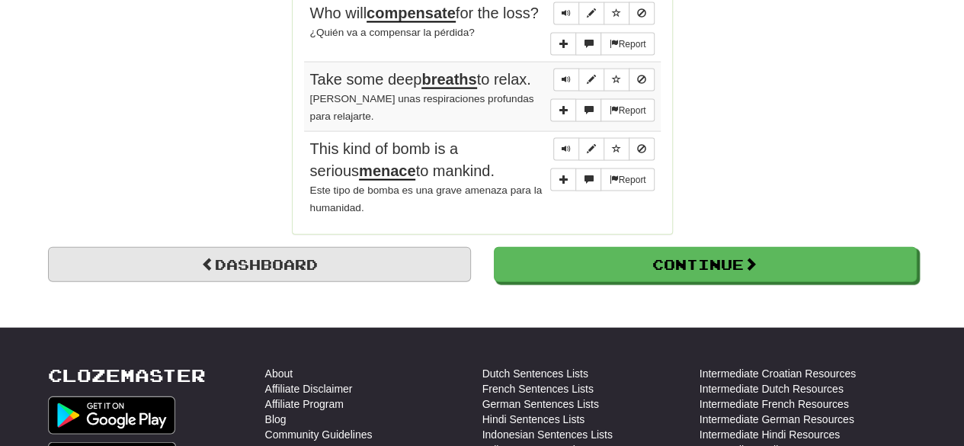
scroll to position [1576, 0]
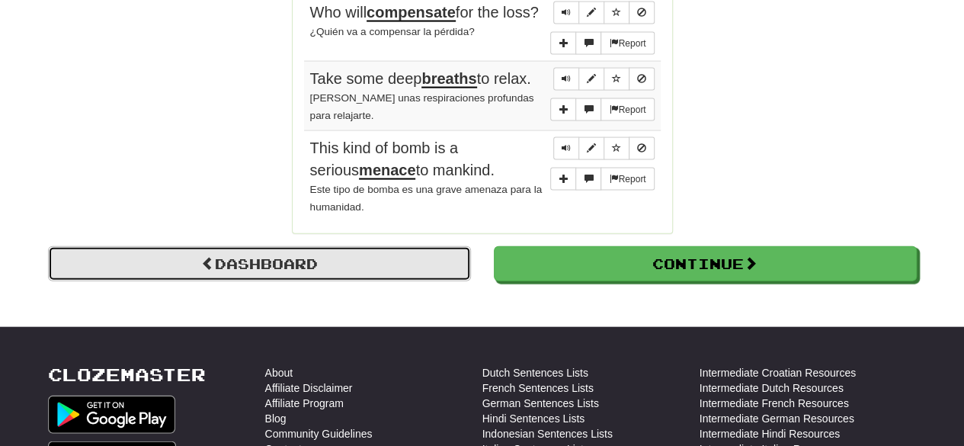
click at [389, 246] on link "Dashboard" at bounding box center [259, 263] width 423 height 35
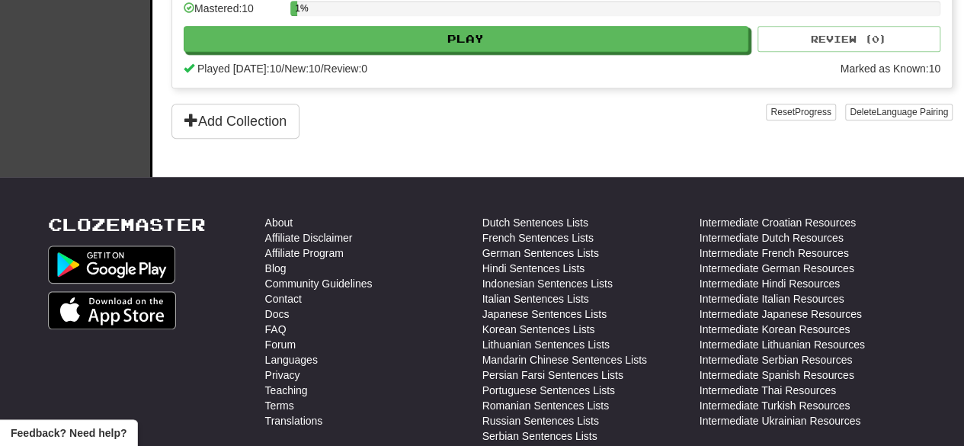
scroll to position [596, 0]
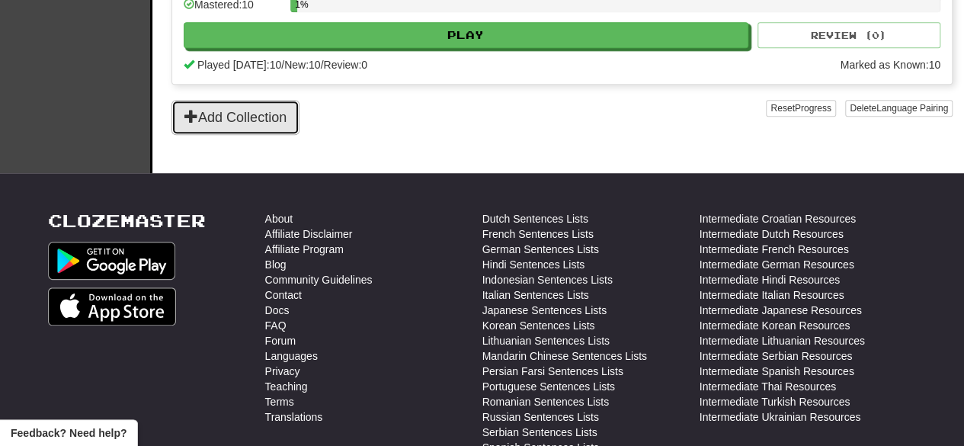
click at [289, 101] on button "Add Collection" at bounding box center [235, 117] width 128 height 35
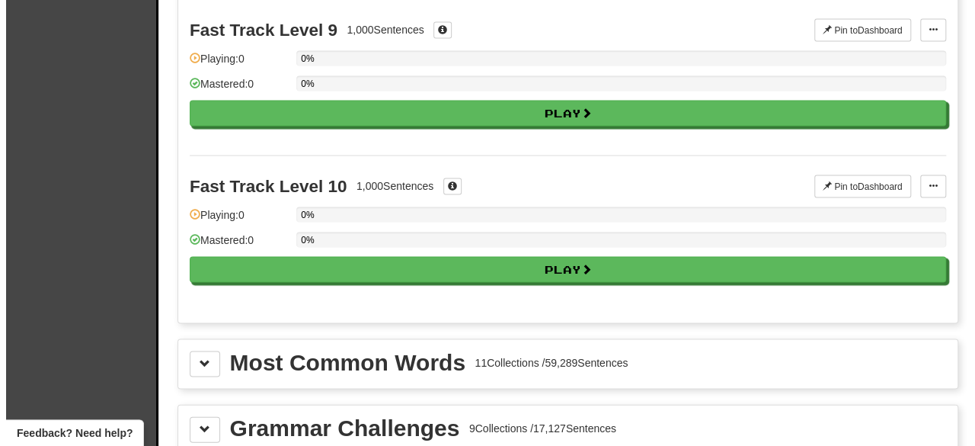
scroll to position [1414, 0]
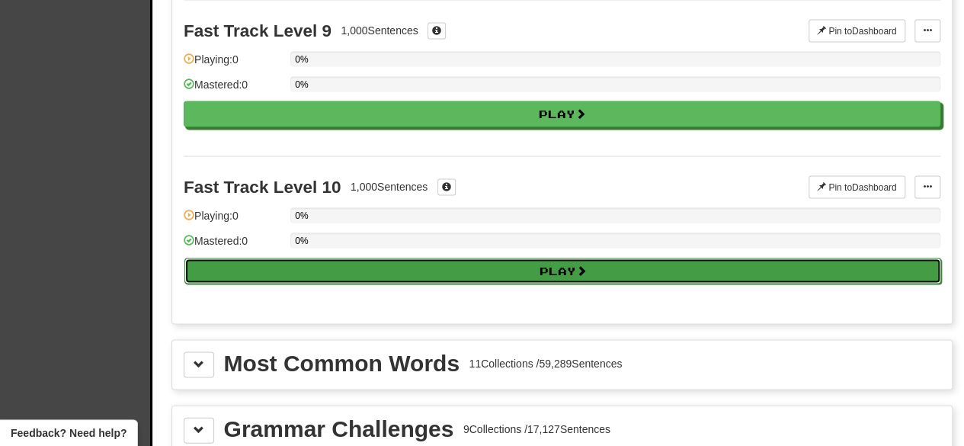
click at [498, 264] on button "Play" at bounding box center [562, 271] width 757 height 26
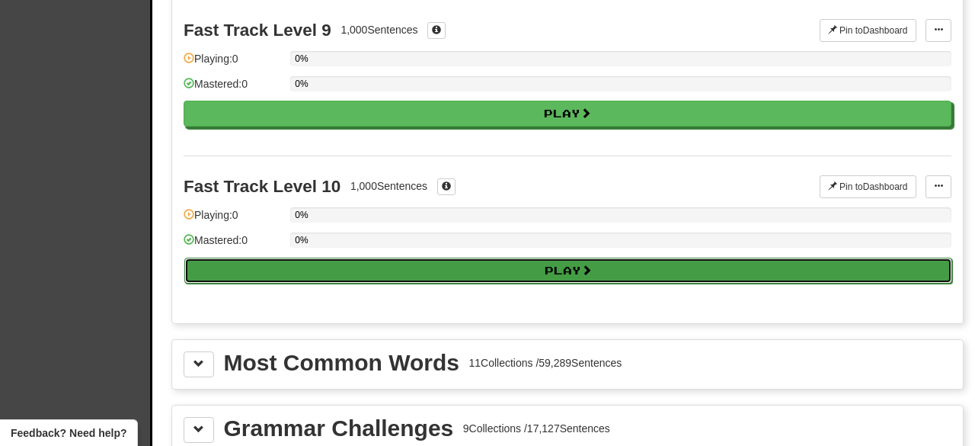
select select "**"
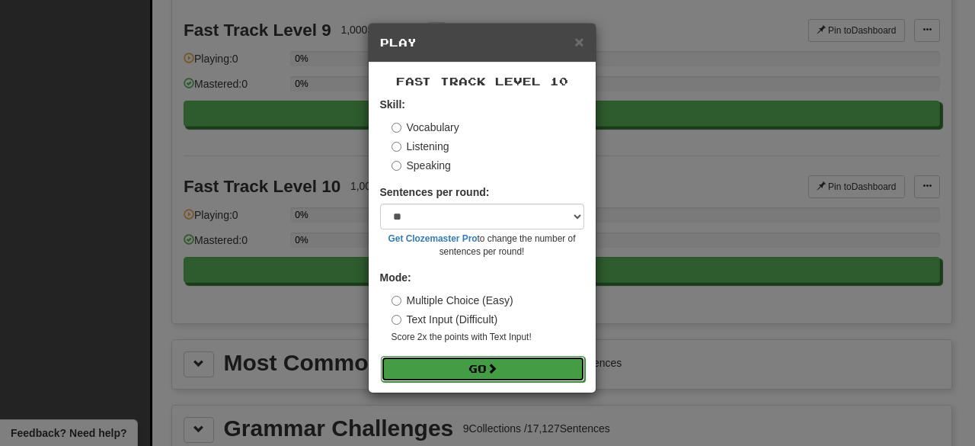
click at [485, 369] on button "Go" at bounding box center [483, 369] width 204 height 26
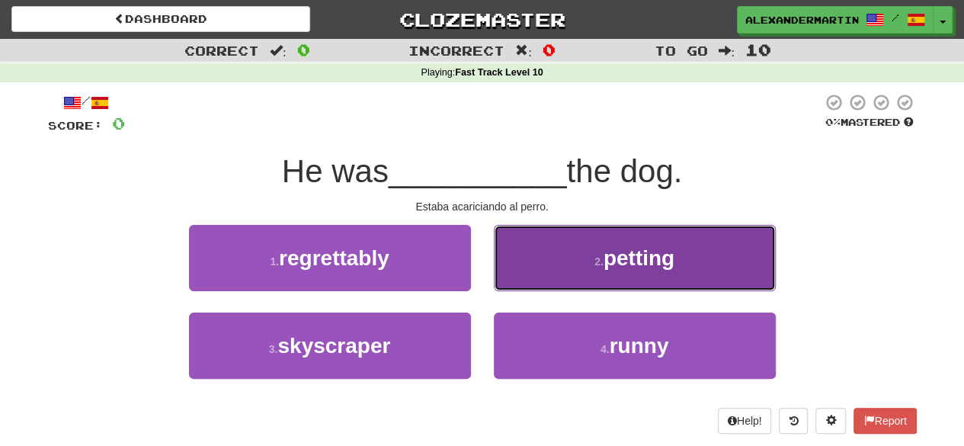
click at [596, 269] on button "2 . petting" at bounding box center [635, 258] width 282 height 66
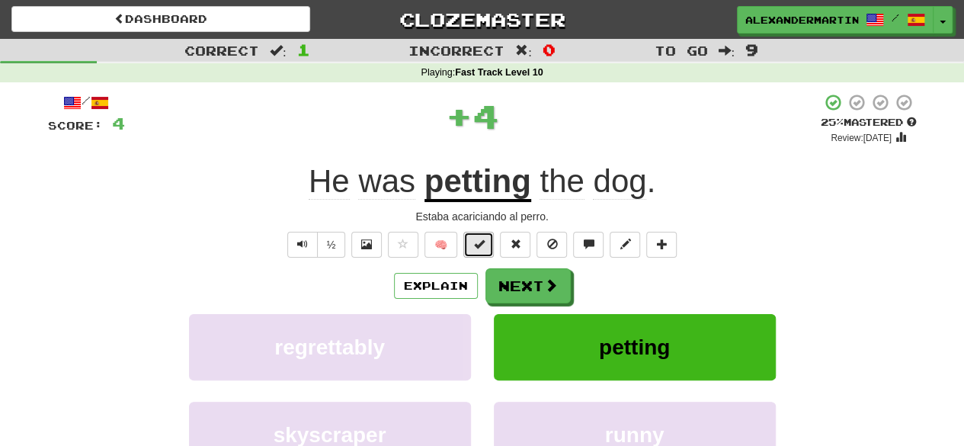
click at [488, 246] on button at bounding box center [478, 245] width 30 height 26
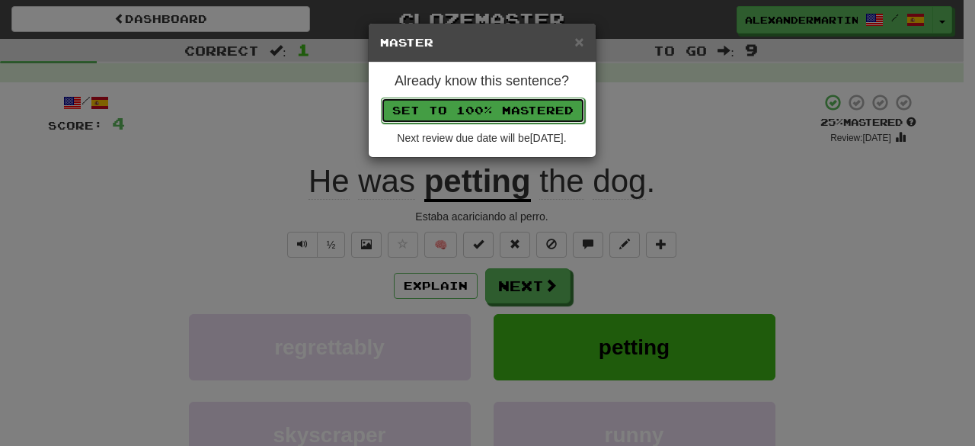
click at [483, 120] on button "Set to 100% Mastered" at bounding box center [483, 111] width 204 height 26
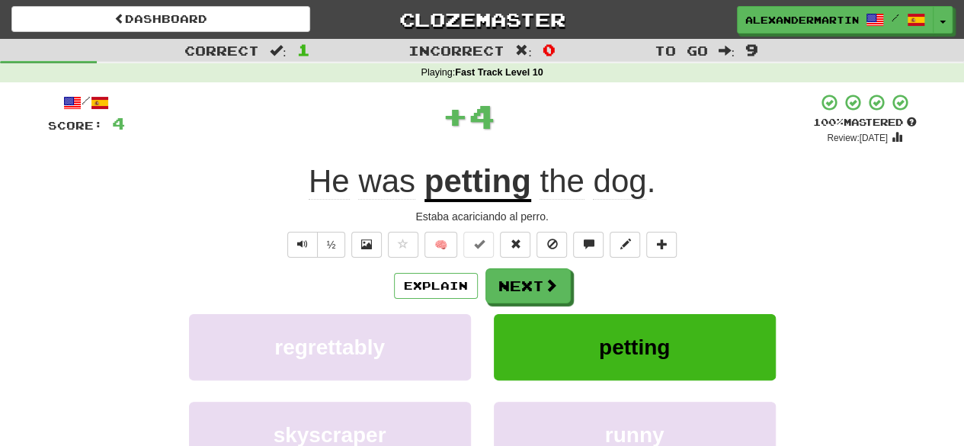
click at [453, 226] on div "/ Score: 4 + 4 100 % Mastered Review: 2026-02-08 He was petting the dog . Estab…" at bounding box center [482, 319] width 869 height 453
click at [448, 240] on button "🧠" at bounding box center [440, 245] width 33 height 26
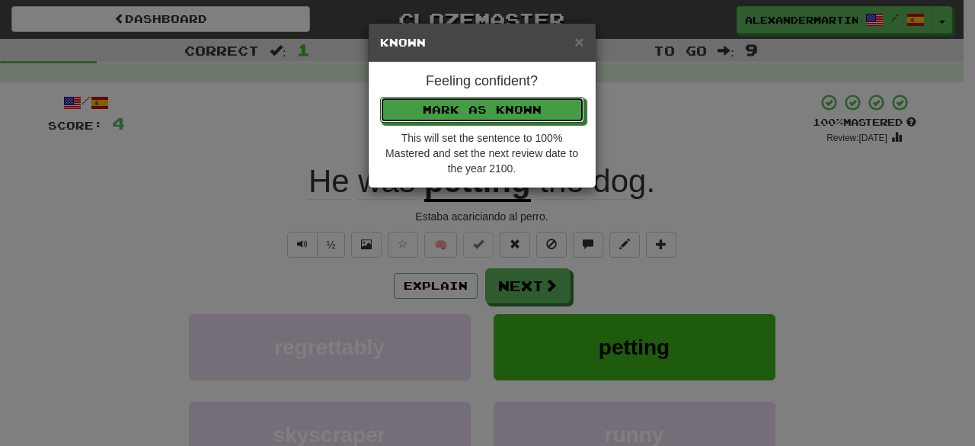
click at [466, 121] on button "Mark as Known" at bounding box center [482, 110] width 204 height 26
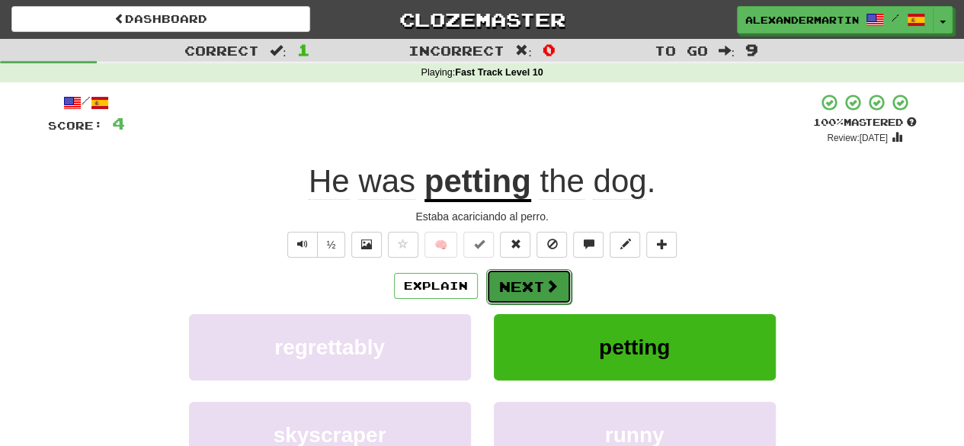
click at [530, 278] on button "Next" at bounding box center [528, 286] width 85 height 35
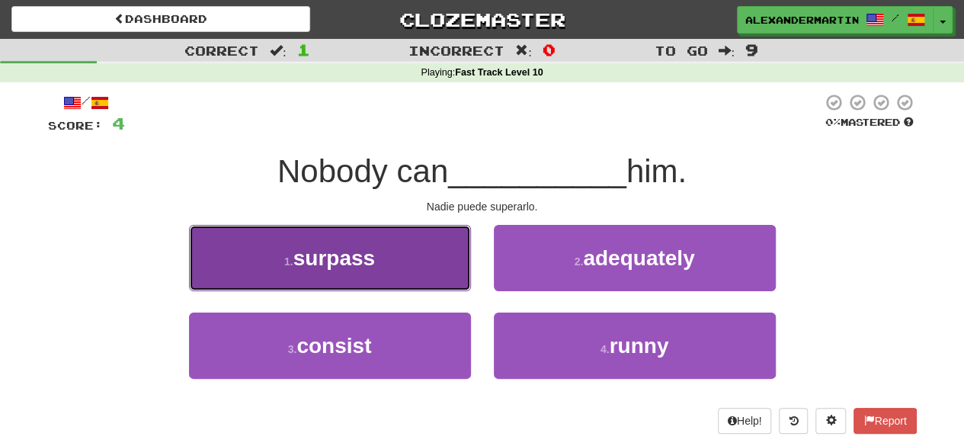
click at [403, 260] on button "1 . surpass" at bounding box center [330, 258] width 282 height 66
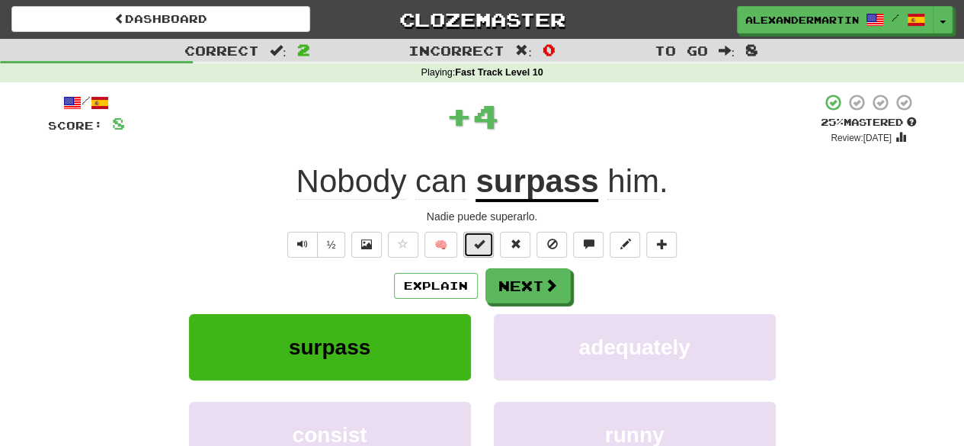
click at [478, 245] on span at bounding box center [478, 243] width 11 height 11
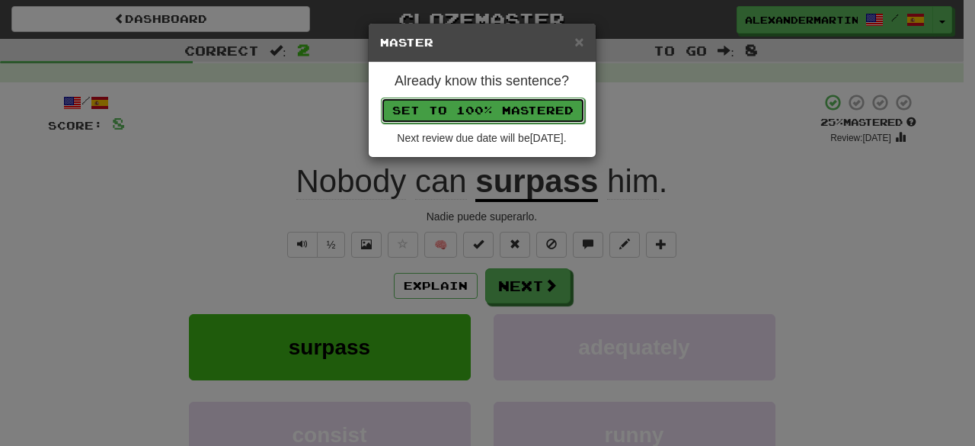
click at [492, 112] on button "Set to 100% Mastered" at bounding box center [483, 111] width 204 height 26
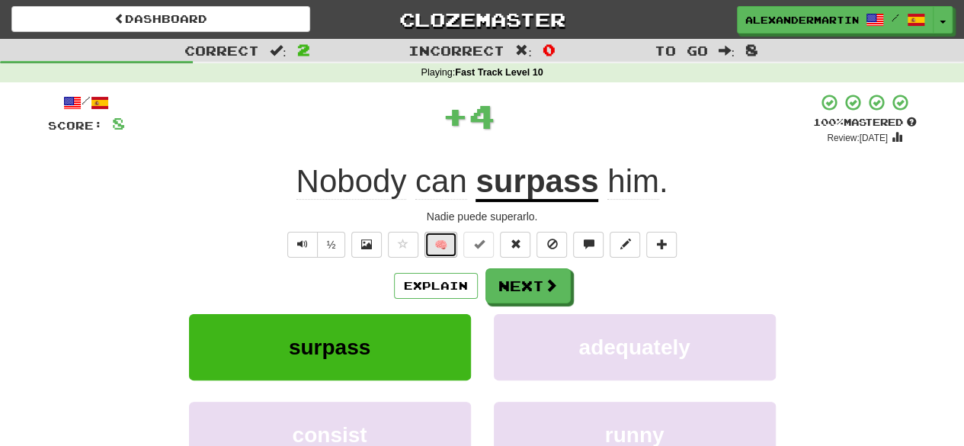
click at [445, 242] on button "🧠" at bounding box center [440, 245] width 33 height 26
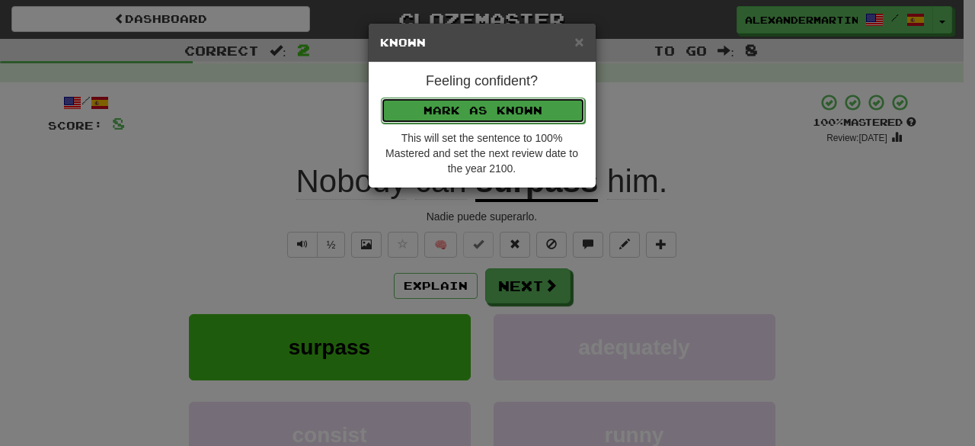
click at [500, 109] on button "Mark as Known" at bounding box center [483, 111] width 204 height 26
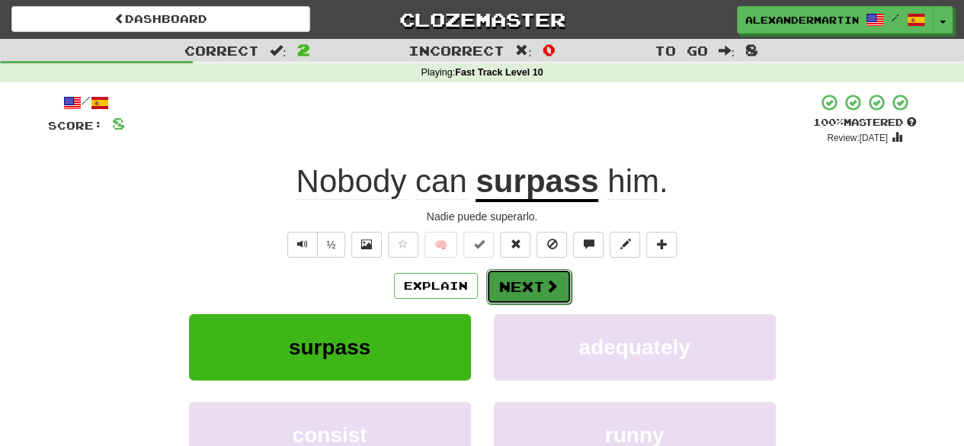
click at [527, 274] on button "Next" at bounding box center [528, 286] width 85 height 35
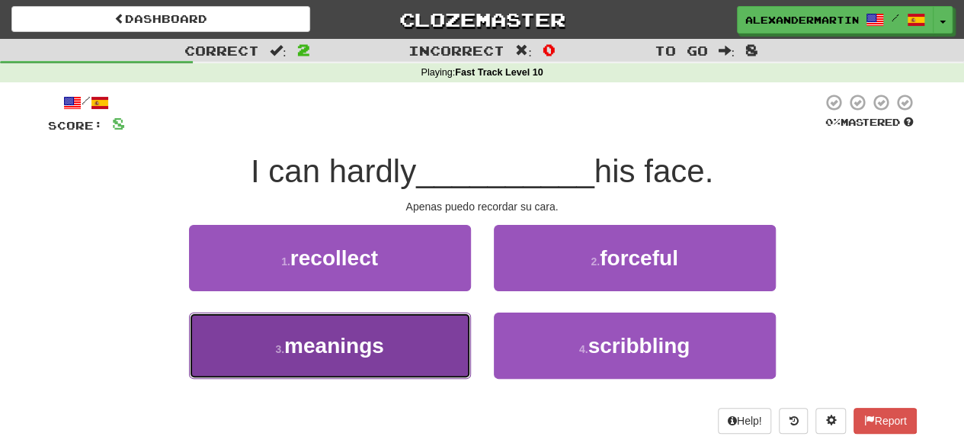
click at [459, 354] on button "3 . meanings" at bounding box center [330, 345] width 282 height 66
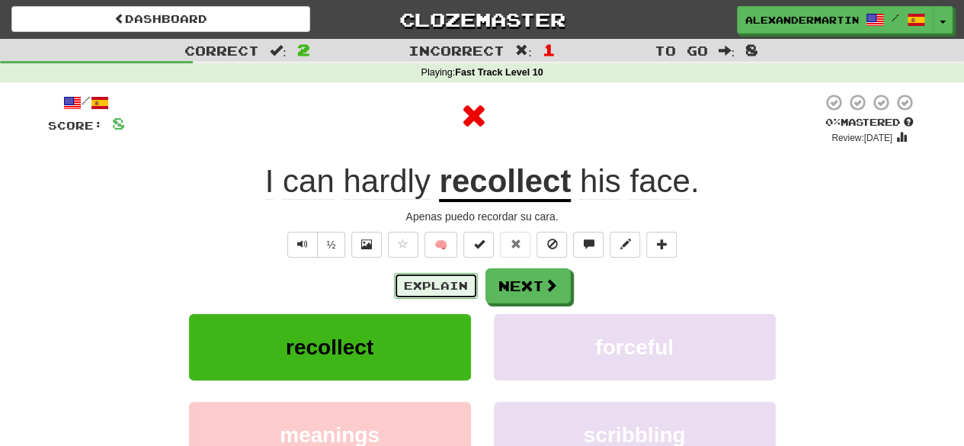
click at [460, 292] on button "Explain" at bounding box center [436, 286] width 84 height 26
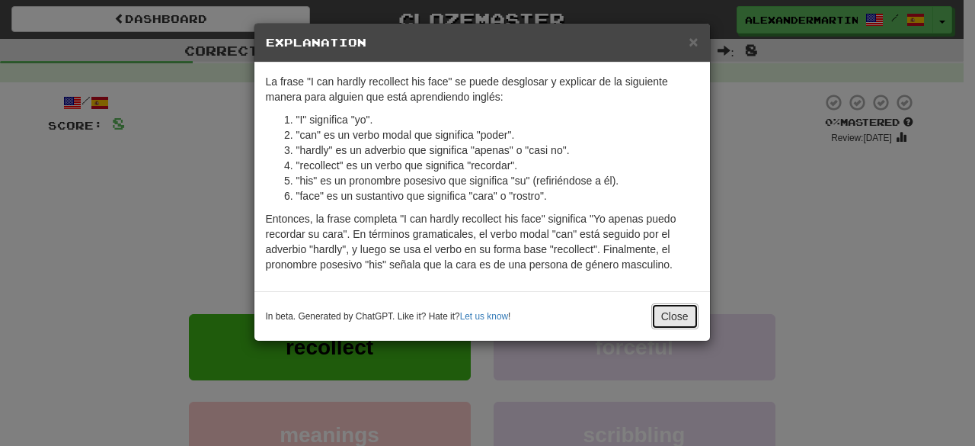
click at [672, 311] on button "Close" at bounding box center [674, 316] width 47 height 26
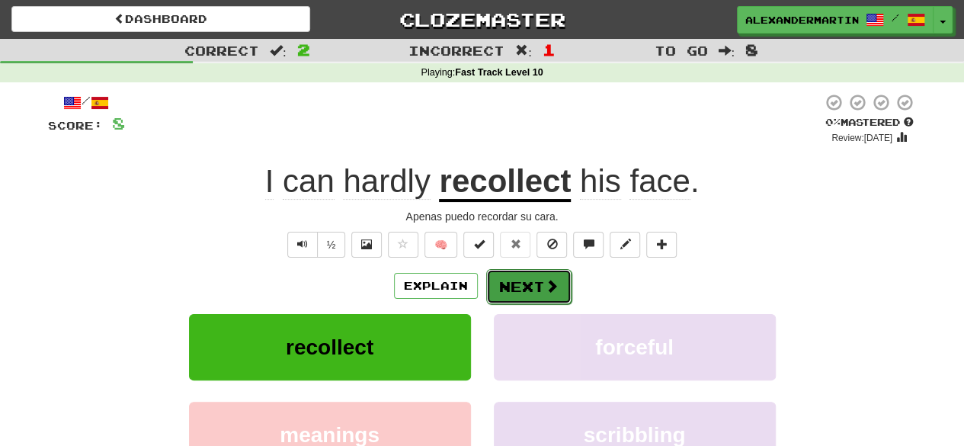
click at [525, 279] on button "Next" at bounding box center [528, 286] width 85 height 35
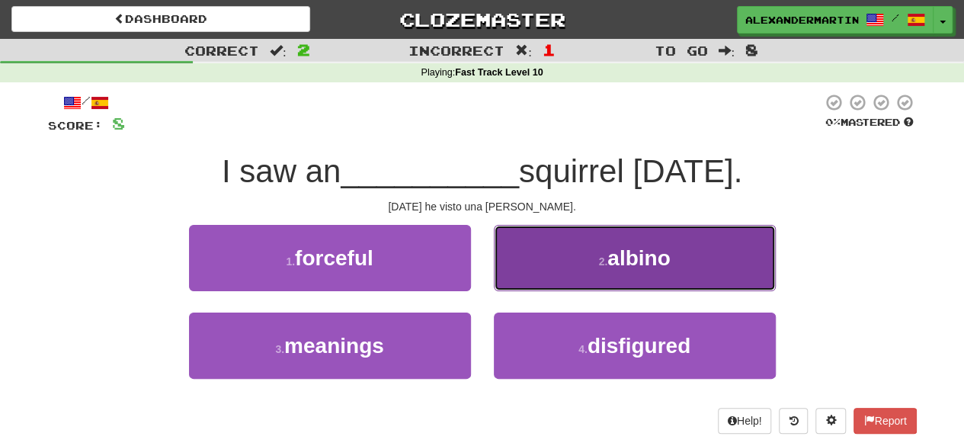
click at [618, 261] on span "albino" at bounding box center [638, 258] width 62 height 24
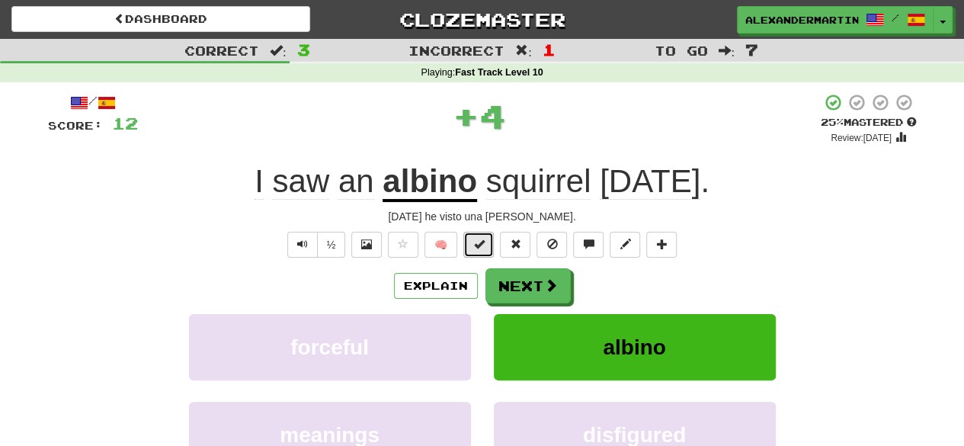
click at [482, 246] on span at bounding box center [478, 243] width 11 height 11
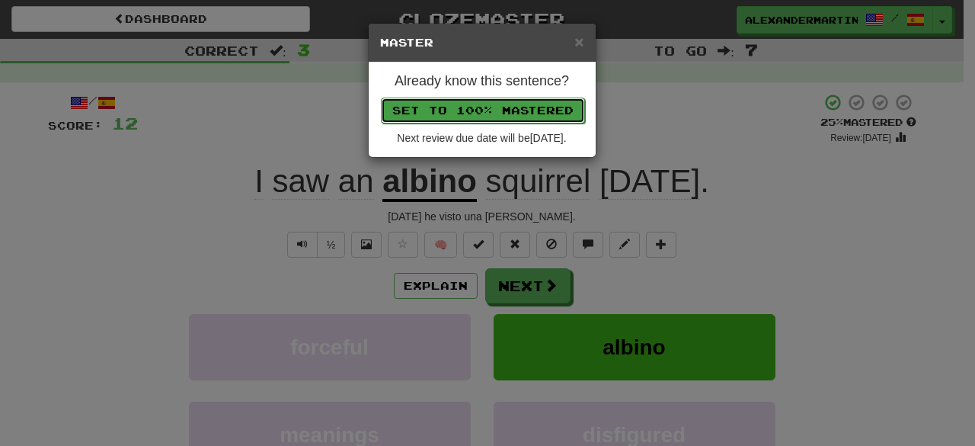
click at [468, 106] on button "Set to 100% Mastered" at bounding box center [483, 111] width 204 height 26
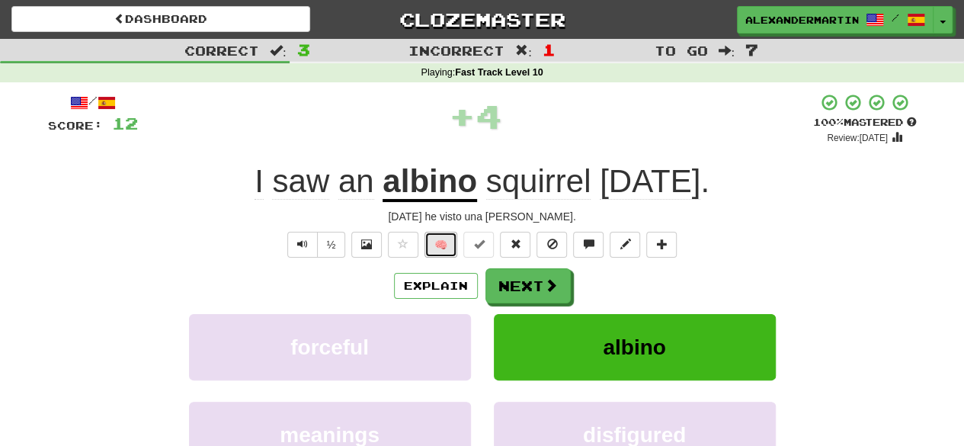
click at [445, 237] on button "🧠" at bounding box center [440, 245] width 33 height 26
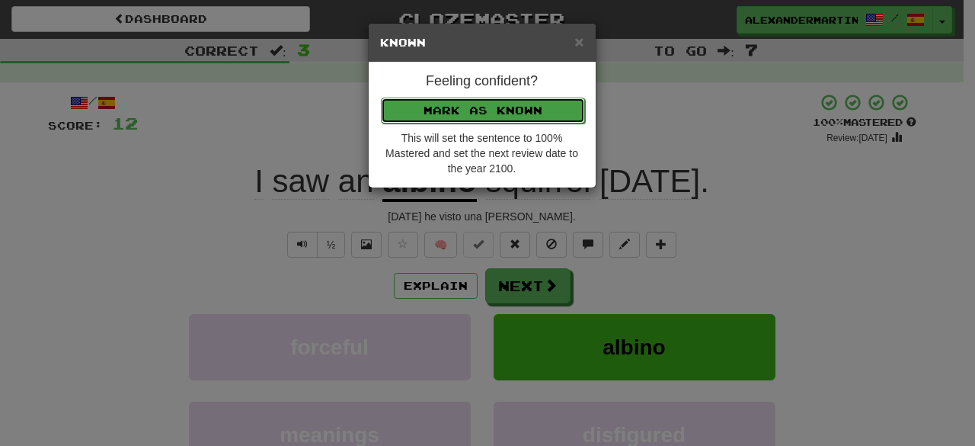
click at [482, 107] on button "Mark as Known" at bounding box center [483, 111] width 204 height 26
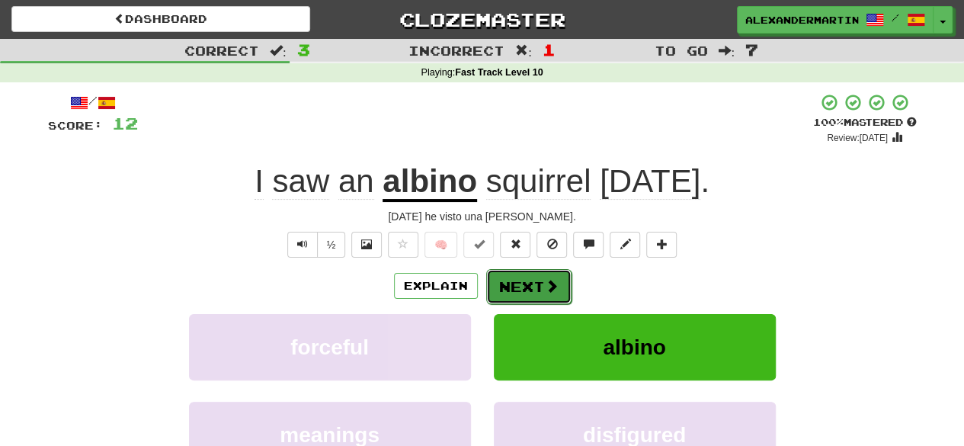
click at [524, 289] on button "Next" at bounding box center [528, 286] width 85 height 35
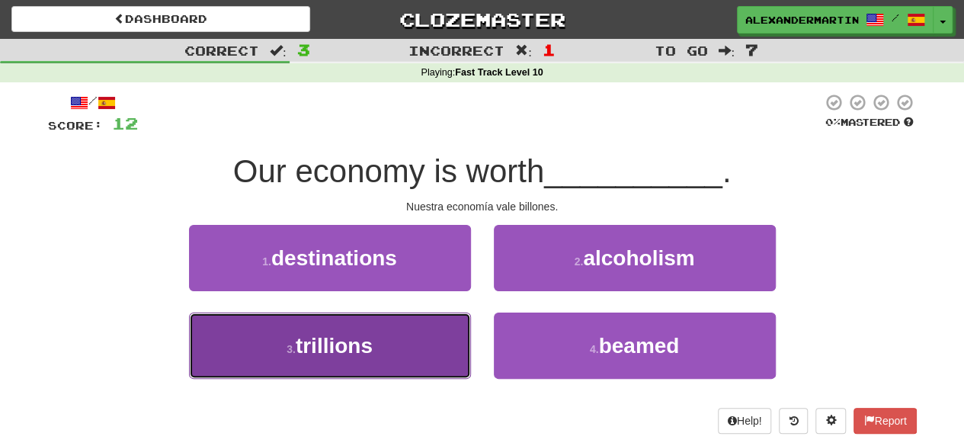
click at [416, 362] on button "3 . trillions" at bounding box center [330, 345] width 282 height 66
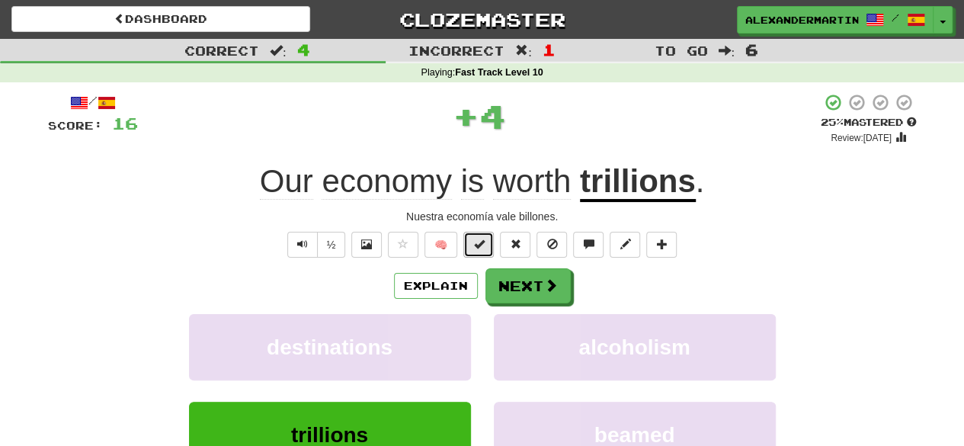
click at [475, 250] on button at bounding box center [478, 245] width 30 height 26
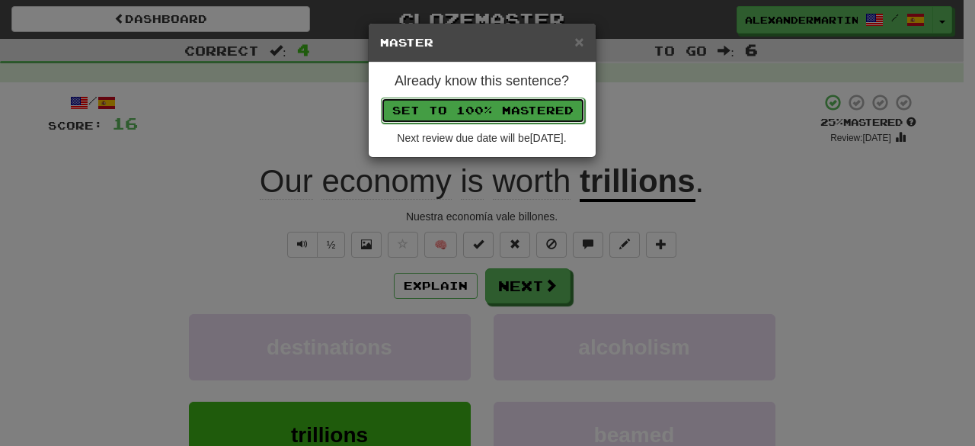
click at [485, 116] on button "Set to 100% Mastered" at bounding box center [483, 111] width 204 height 26
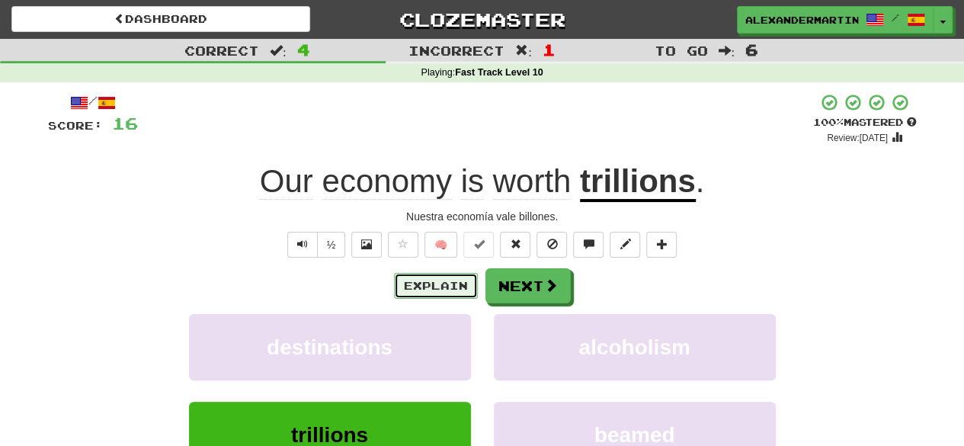
click at [428, 283] on button "Explain" at bounding box center [436, 286] width 84 height 26
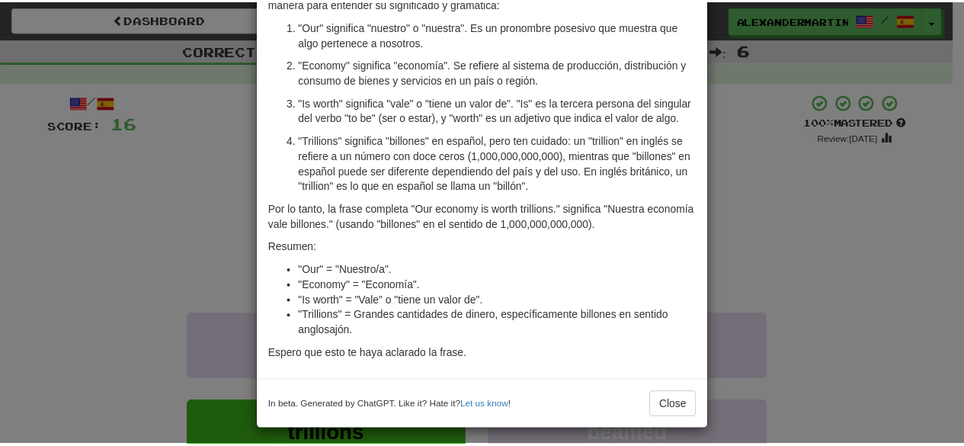
scroll to position [119, 0]
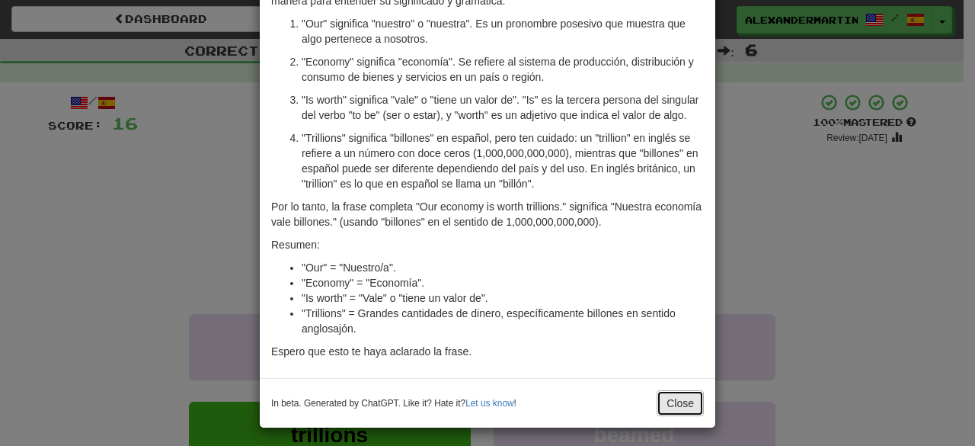
click at [667, 398] on button "Close" at bounding box center [680, 403] width 47 height 26
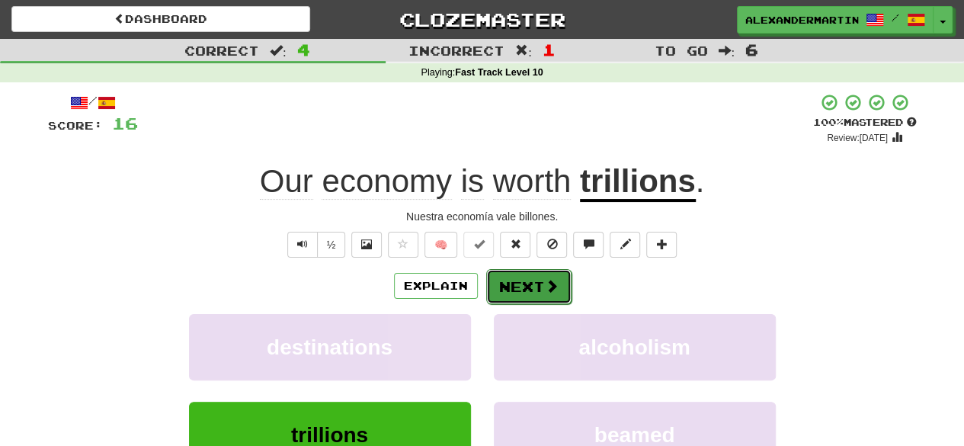
click at [553, 279] on span at bounding box center [552, 286] width 14 height 14
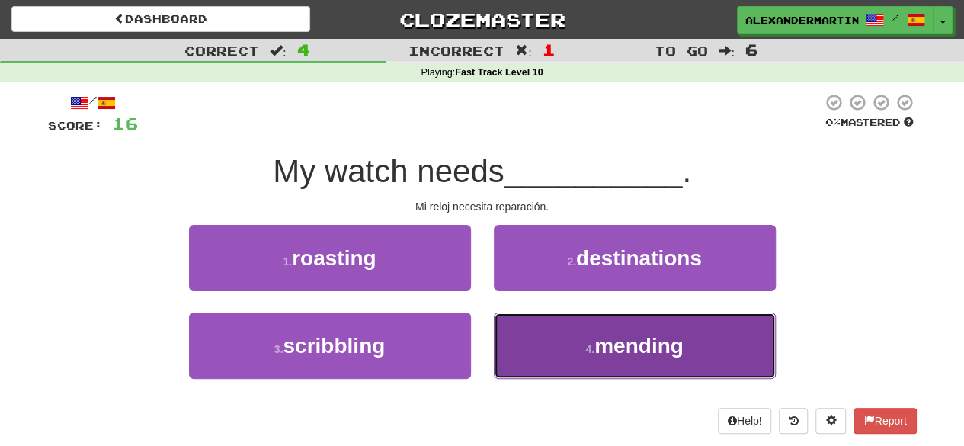
click at [561, 357] on button "4 . mending" at bounding box center [635, 345] width 282 height 66
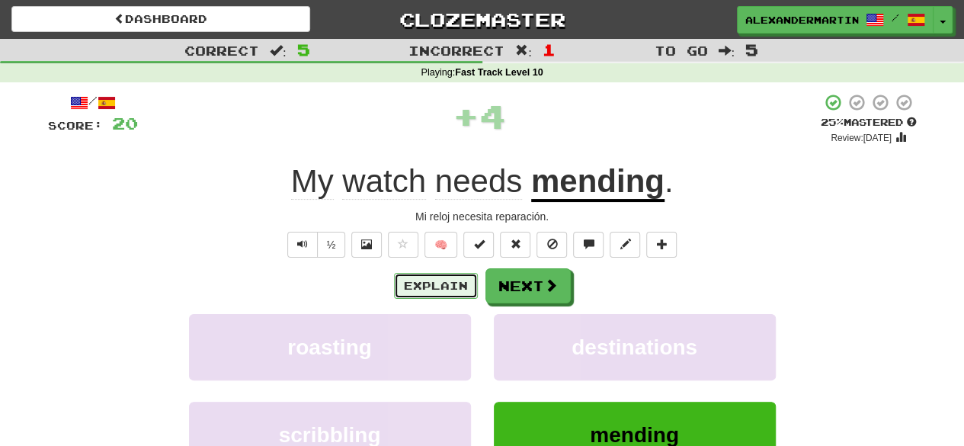
click at [430, 285] on button "Explain" at bounding box center [436, 286] width 84 height 26
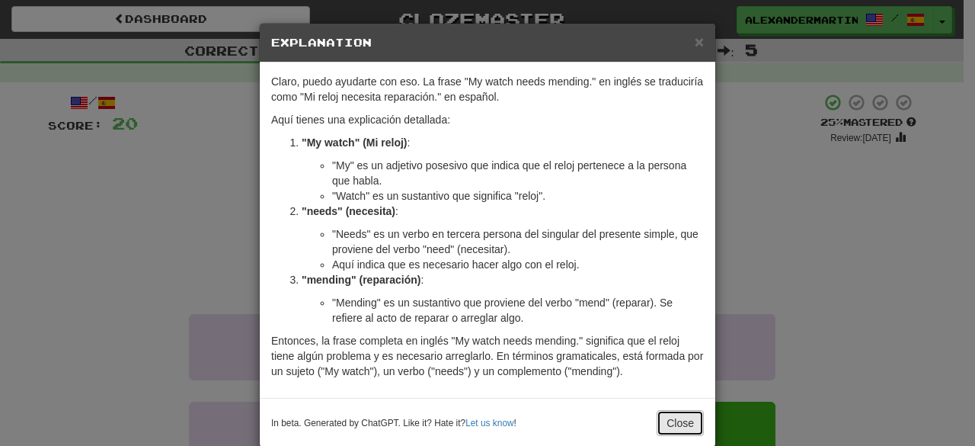
click at [677, 417] on button "Close" at bounding box center [680, 423] width 47 height 26
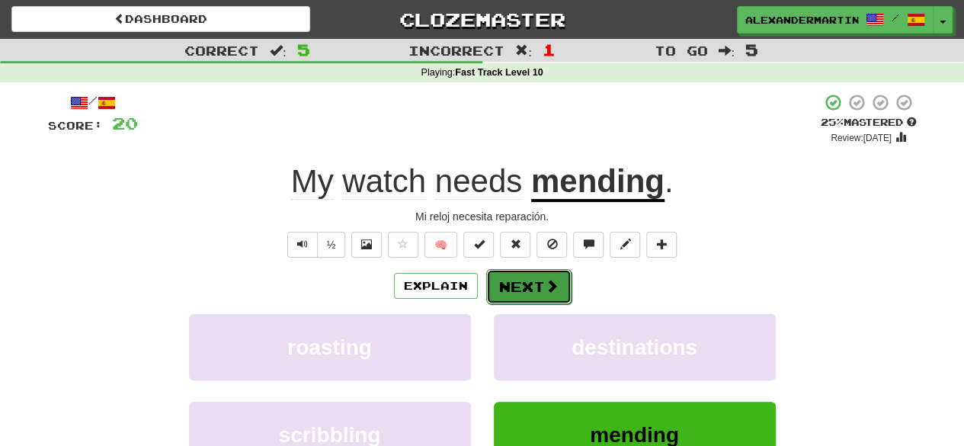
click at [547, 280] on span at bounding box center [552, 286] width 14 height 14
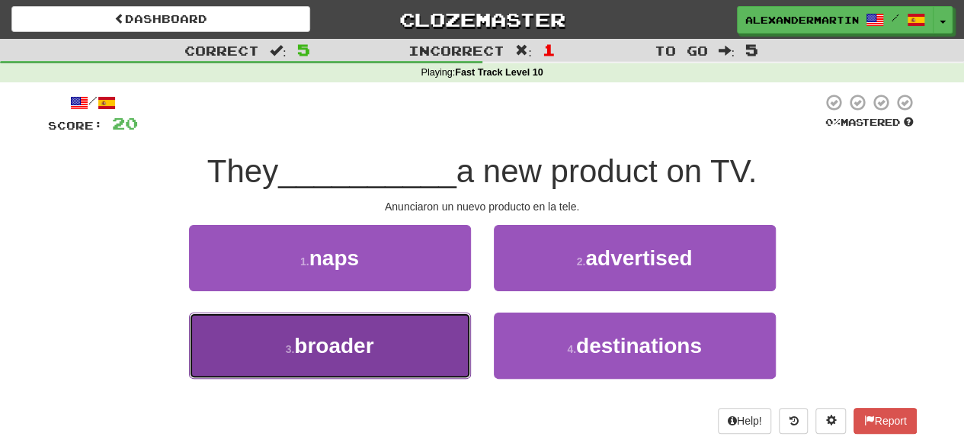
click at [380, 354] on button "3 . broader" at bounding box center [330, 345] width 282 height 66
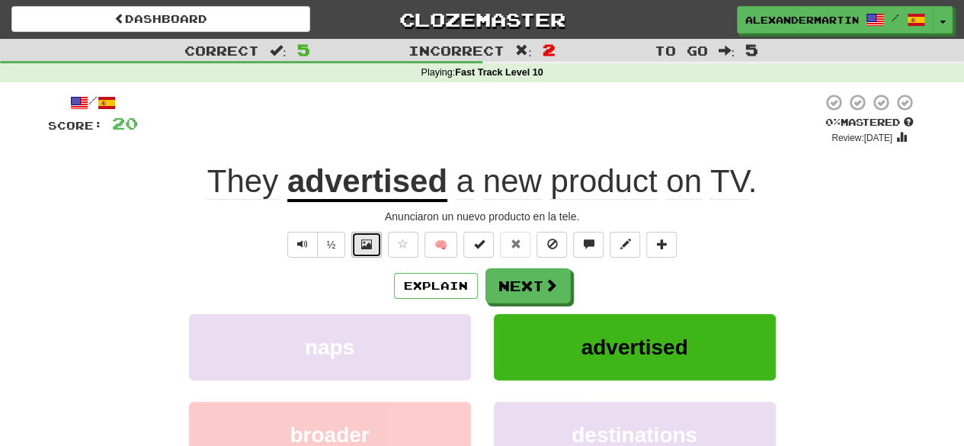
click at [375, 248] on button at bounding box center [366, 245] width 30 height 26
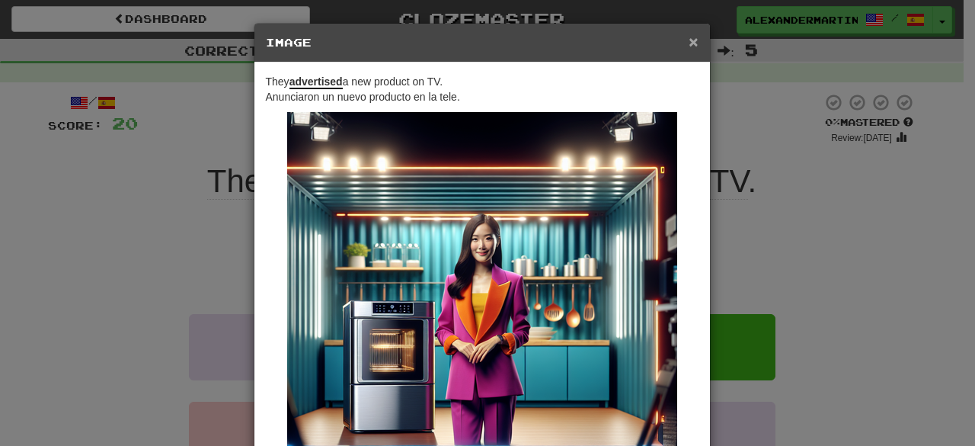
click at [689, 43] on span "×" at bounding box center [693, 42] width 9 height 18
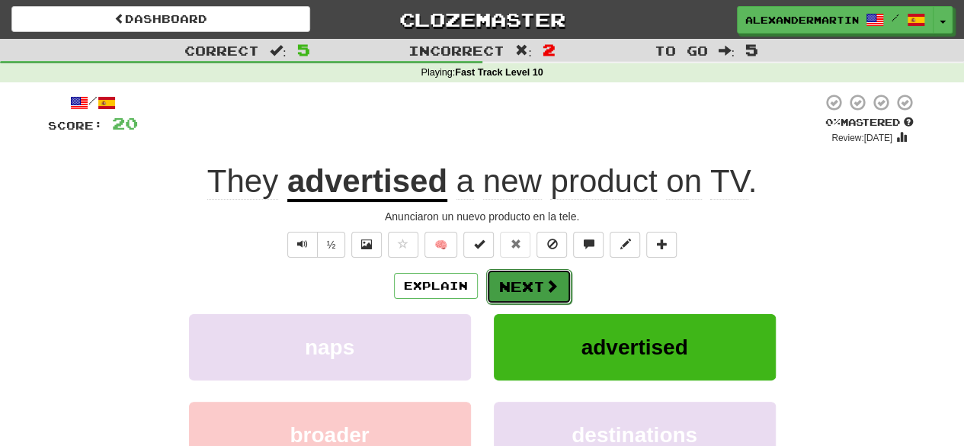
click at [533, 286] on button "Next" at bounding box center [528, 286] width 85 height 35
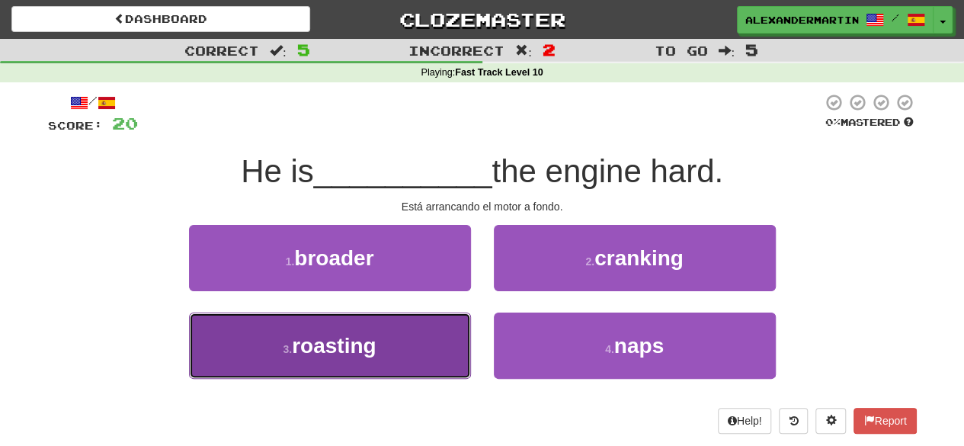
click at [437, 365] on button "3 . roasting" at bounding box center [330, 345] width 282 height 66
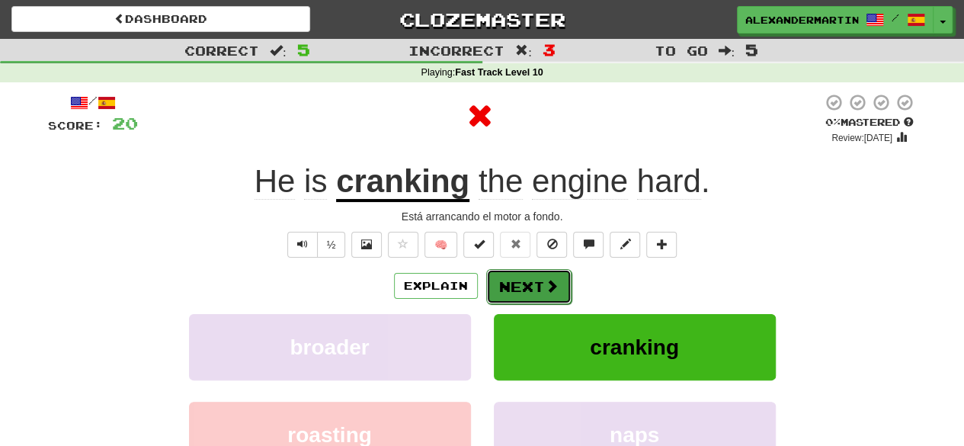
click at [521, 281] on button "Next" at bounding box center [528, 286] width 85 height 35
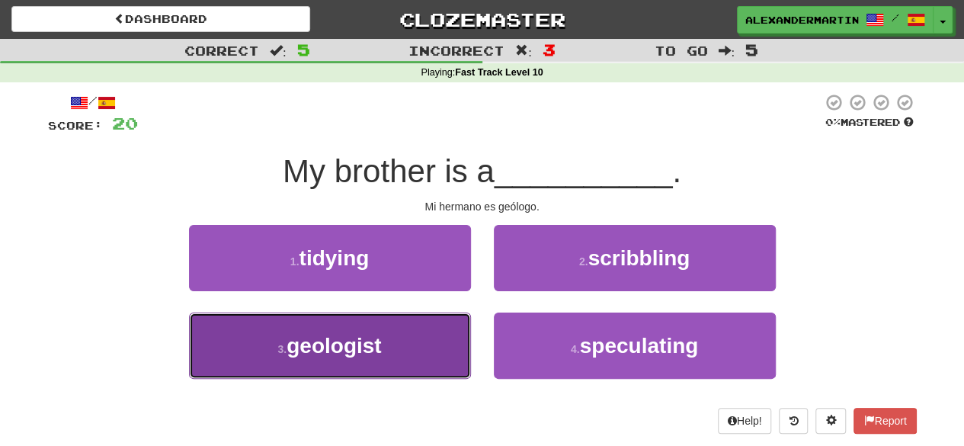
click at [428, 339] on button "3 . geologist" at bounding box center [330, 345] width 282 height 66
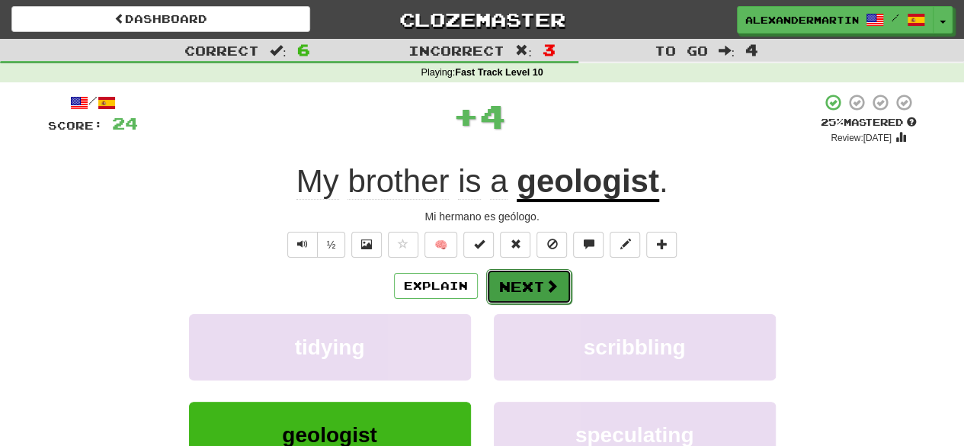
click at [510, 277] on button "Next" at bounding box center [528, 286] width 85 height 35
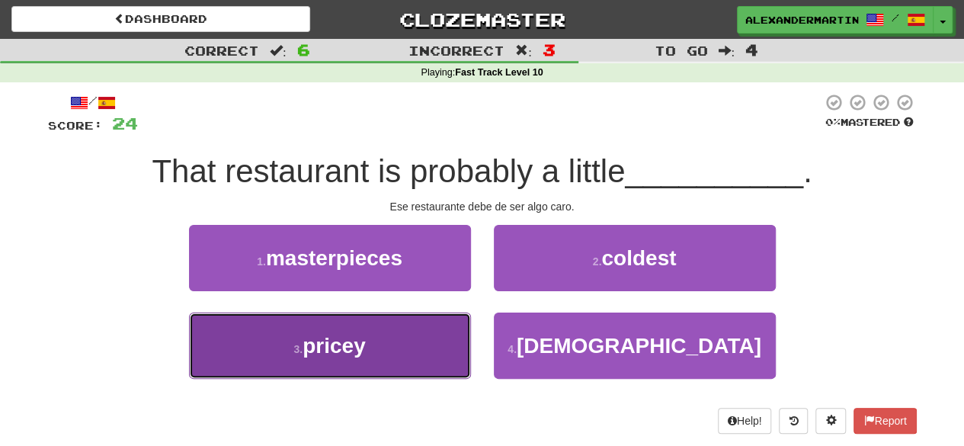
click at [441, 360] on button "3 . pricey" at bounding box center [330, 345] width 282 height 66
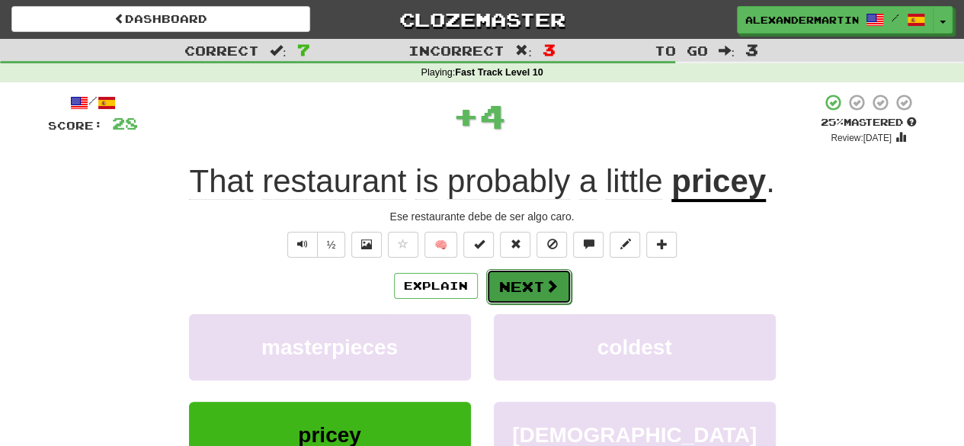
click at [504, 294] on button "Next" at bounding box center [528, 286] width 85 height 35
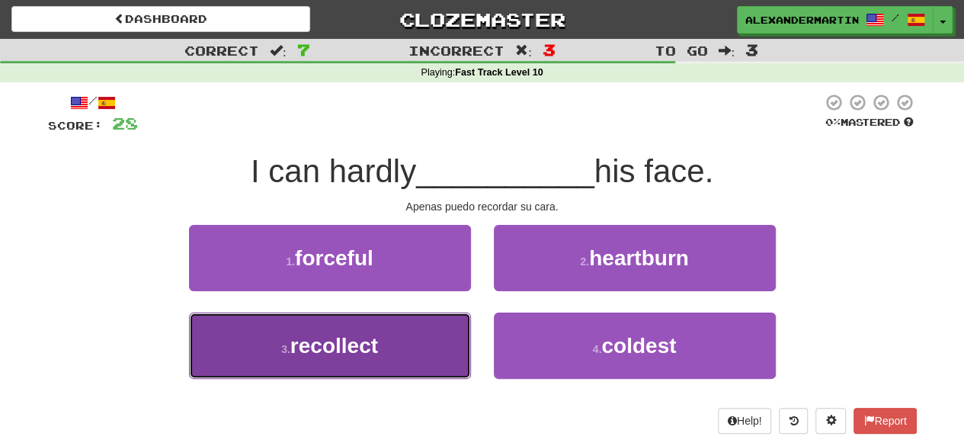
click at [442, 344] on button "3 . recollect" at bounding box center [330, 345] width 282 height 66
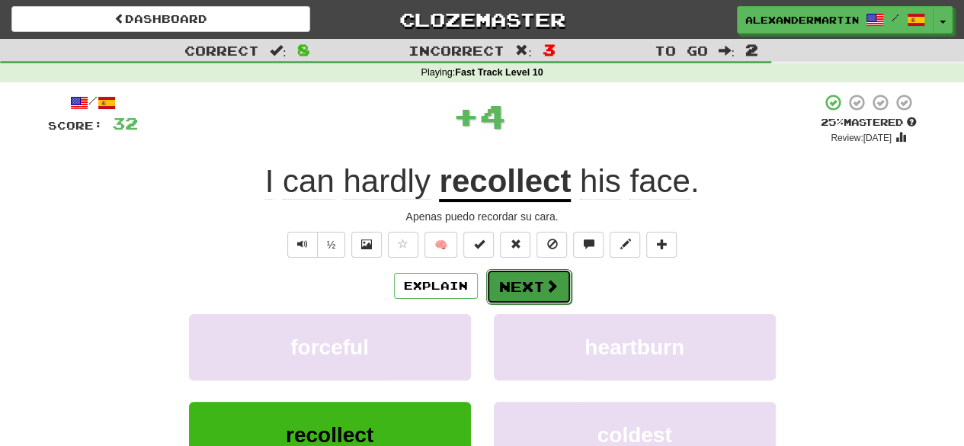
click at [552, 274] on button "Next" at bounding box center [528, 286] width 85 height 35
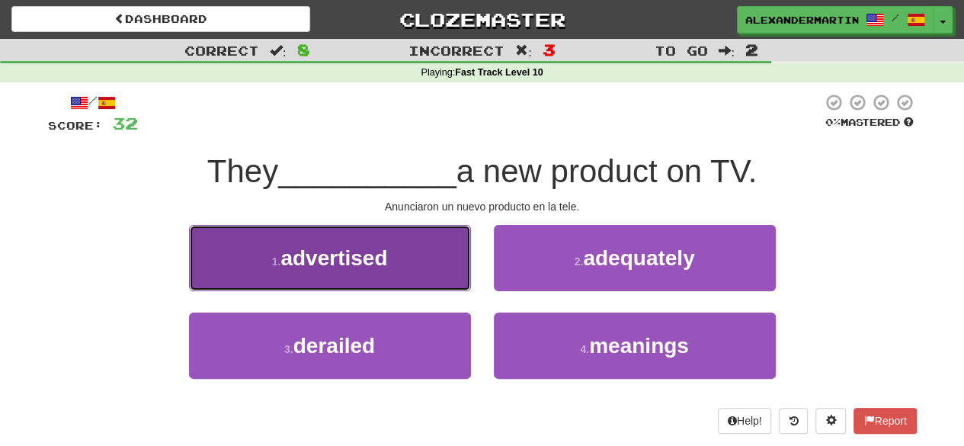
click at [413, 257] on button "1 . advertised" at bounding box center [330, 258] width 282 height 66
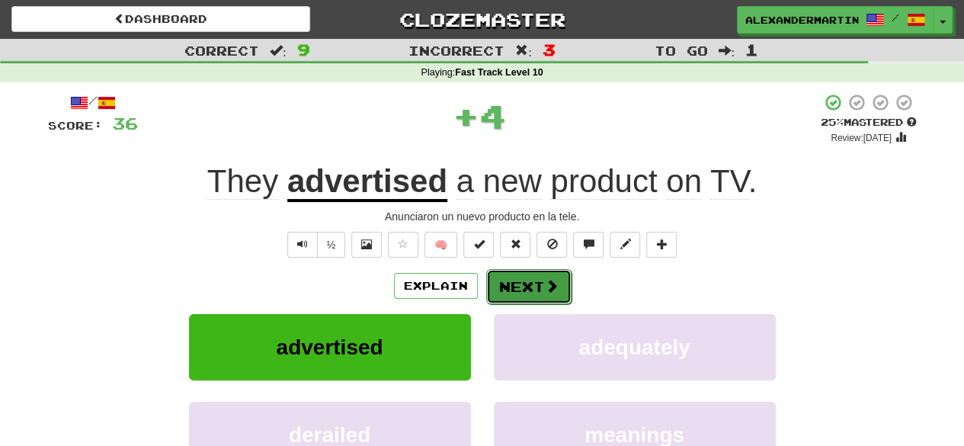
click at [539, 278] on button "Next" at bounding box center [528, 286] width 85 height 35
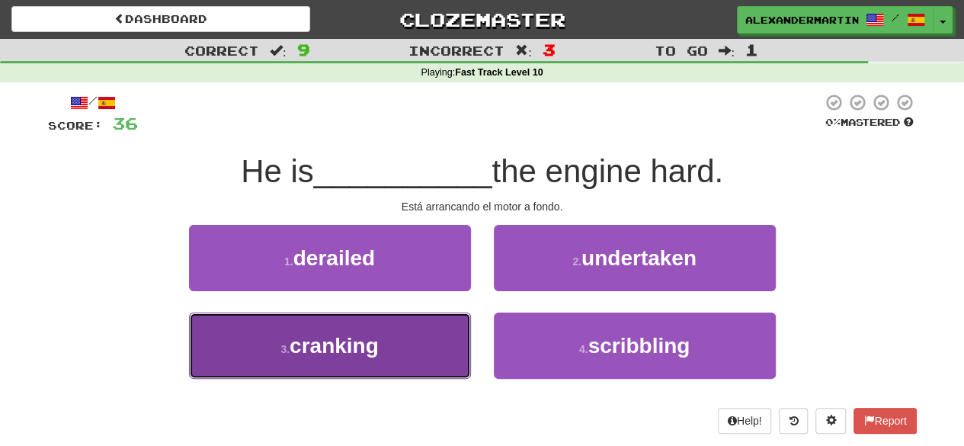
click at [434, 357] on button "3 . cranking" at bounding box center [330, 345] width 282 height 66
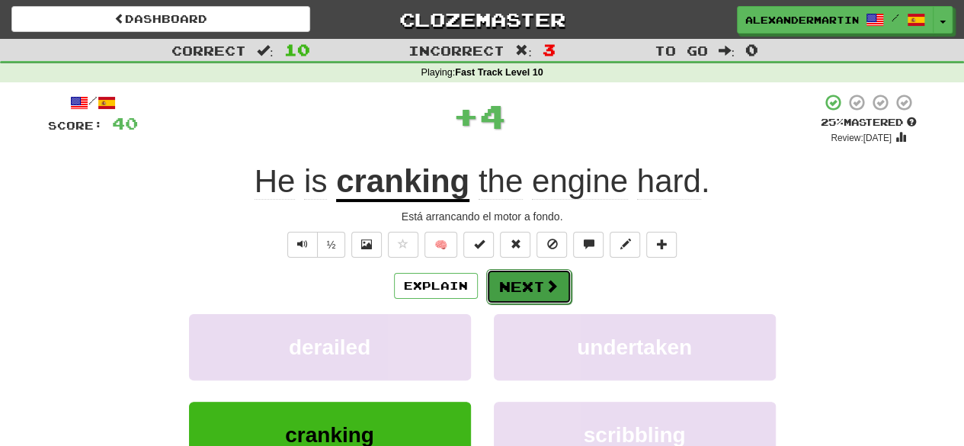
click at [541, 299] on button "Next" at bounding box center [528, 286] width 85 height 35
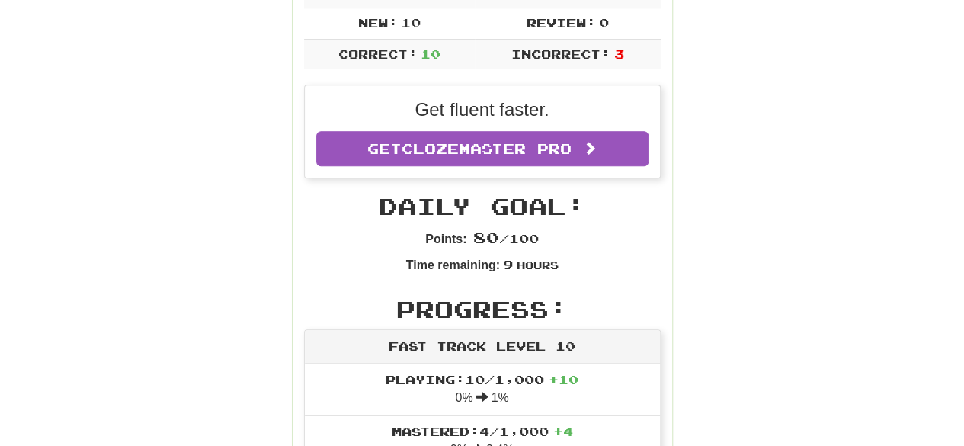
scroll to position [0, 0]
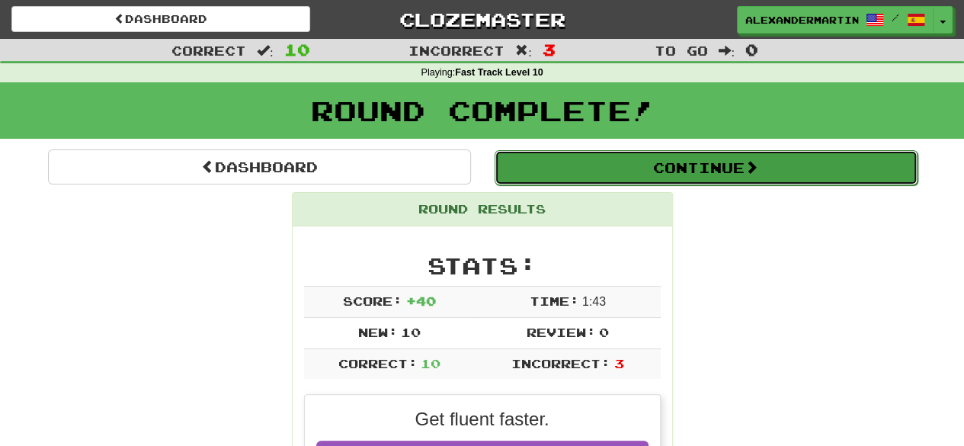
click at [709, 178] on button "Continue" at bounding box center [705, 167] width 423 height 35
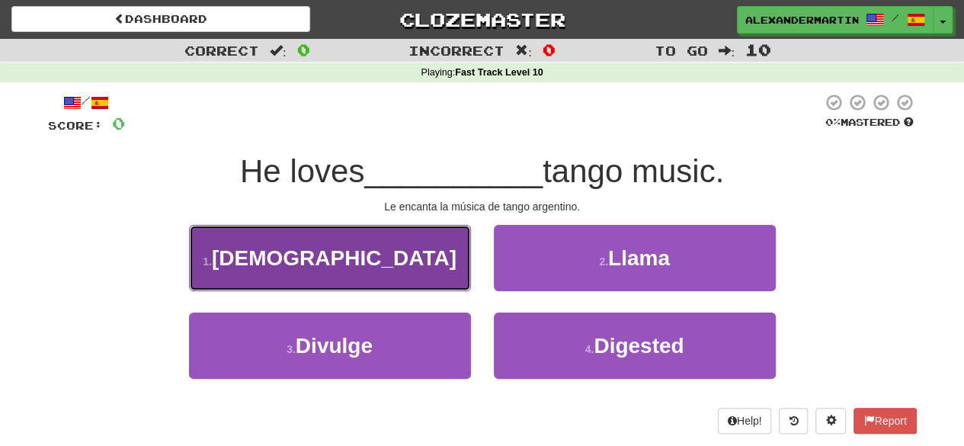
click at [393, 252] on span "Argentinean" at bounding box center [334, 258] width 245 height 24
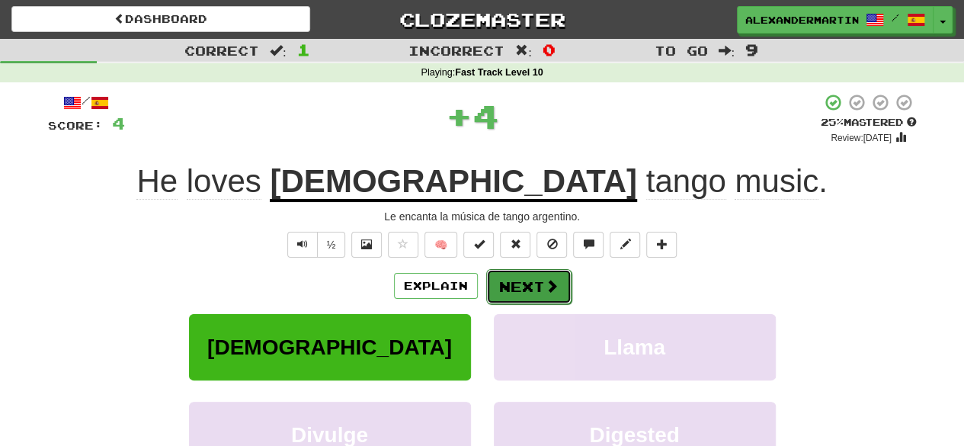
click at [524, 290] on button "Next" at bounding box center [528, 286] width 85 height 35
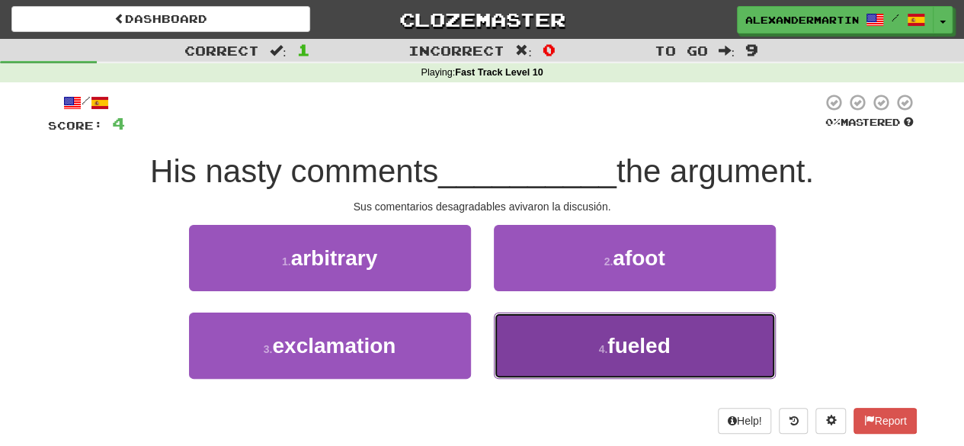
click at [596, 339] on button "4 . fueled" at bounding box center [635, 345] width 282 height 66
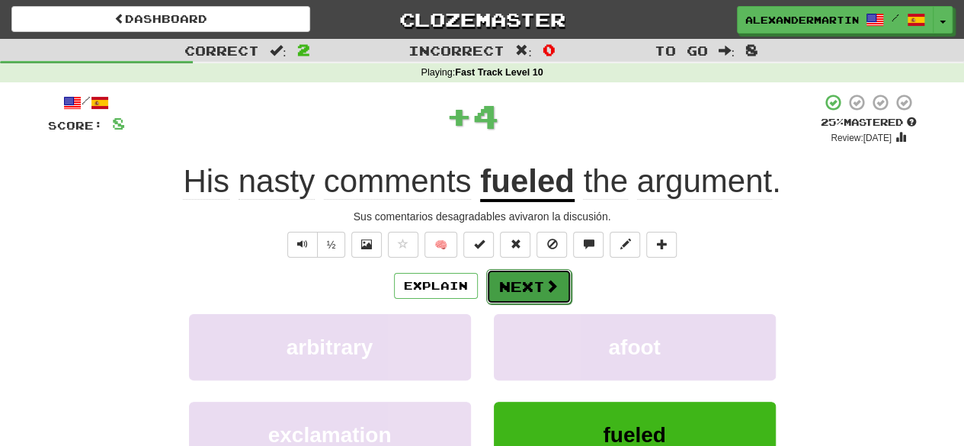
click at [530, 283] on button "Next" at bounding box center [528, 286] width 85 height 35
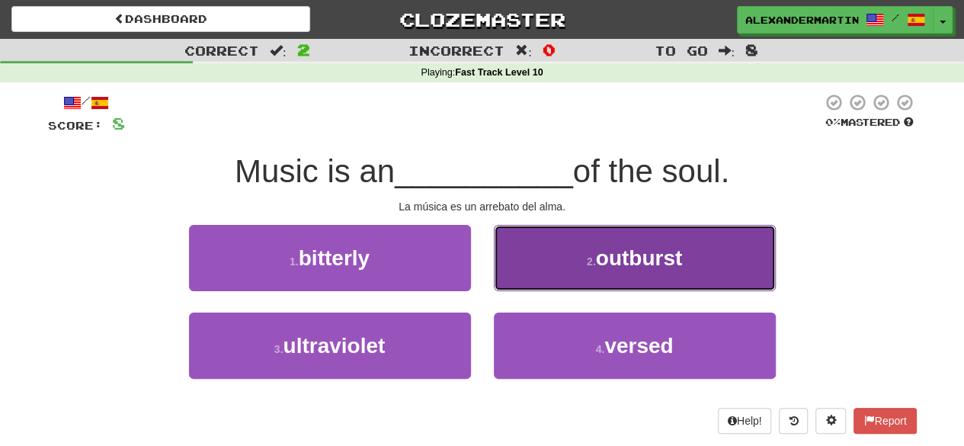
click at [629, 267] on span "outburst" at bounding box center [639, 258] width 87 height 24
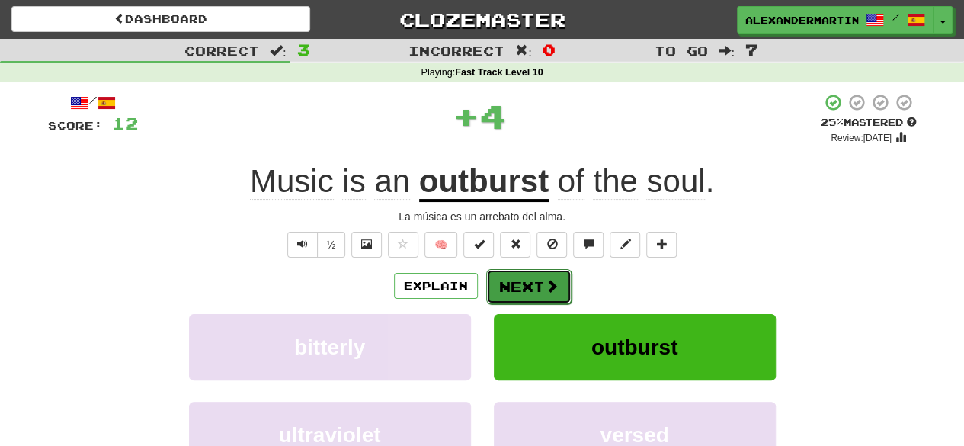
click at [531, 281] on button "Next" at bounding box center [528, 286] width 85 height 35
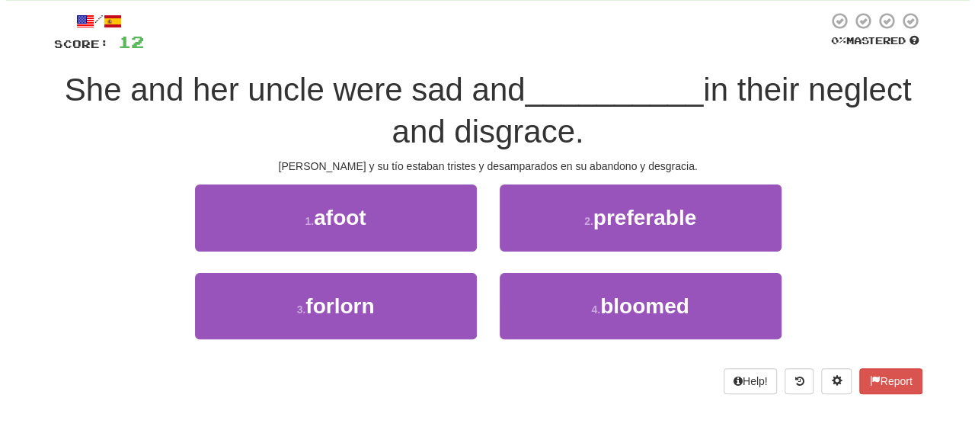
scroll to position [84, 0]
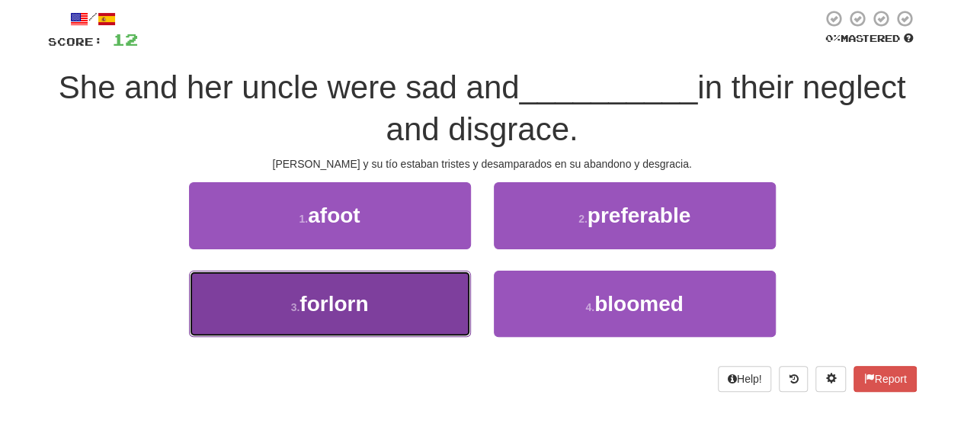
click at [391, 293] on button "3 . forlorn" at bounding box center [330, 303] width 282 height 66
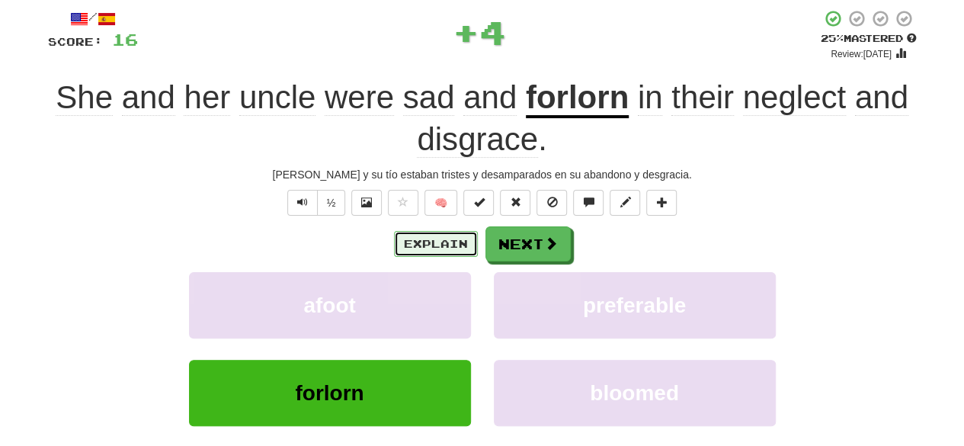
click at [421, 231] on button "Explain" at bounding box center [436, 244] width 84 height 26
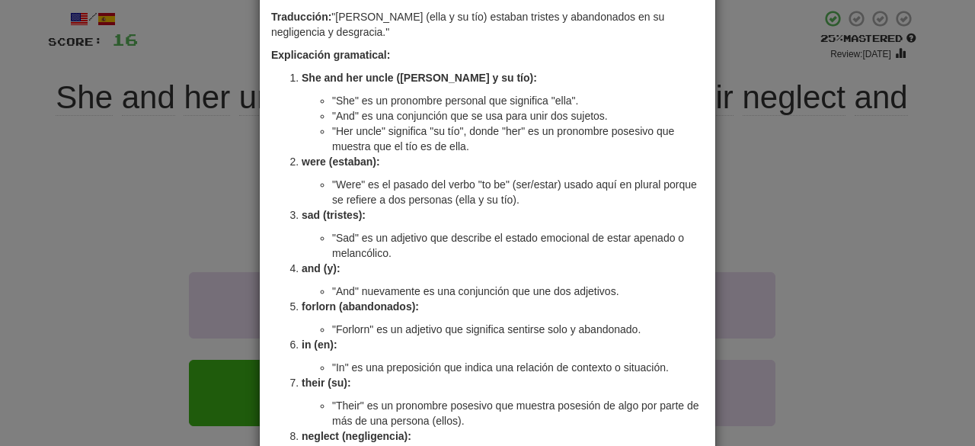
scroll to position [111, 0]
click at [776, 239] on div "× Explanation Claro, voy a explicar la frase en detalle: "She and her uncle wer…" at bounding box center [487, 223] width 975 height 446
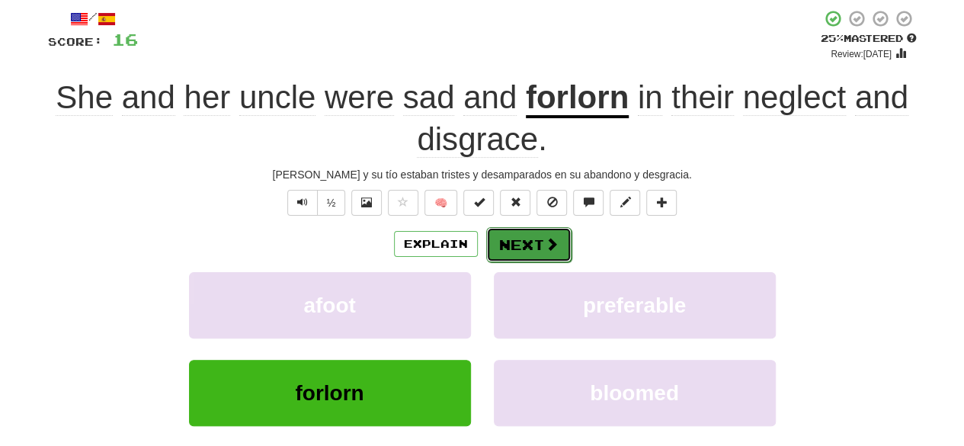
click at [549, 243] on span at bounding box center [552, 244] width 14 height 14
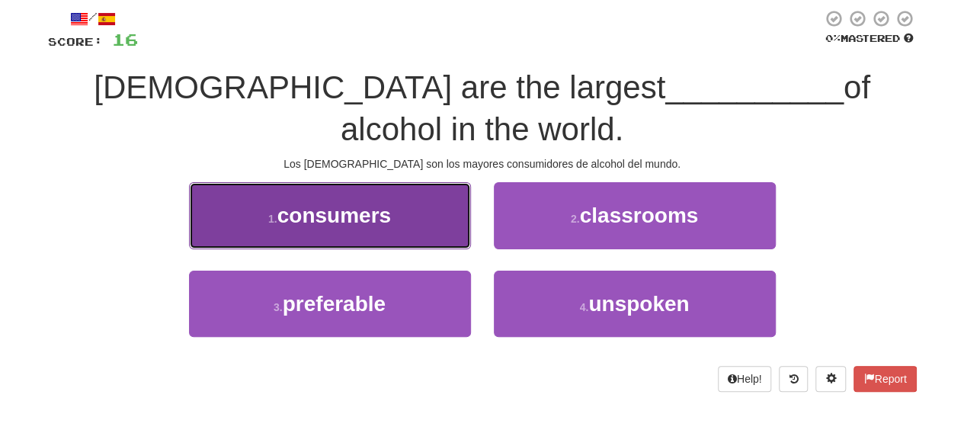
click at [414, 223] on button "1 . consumers" at bounding box center [330, 215] width 282 height 66
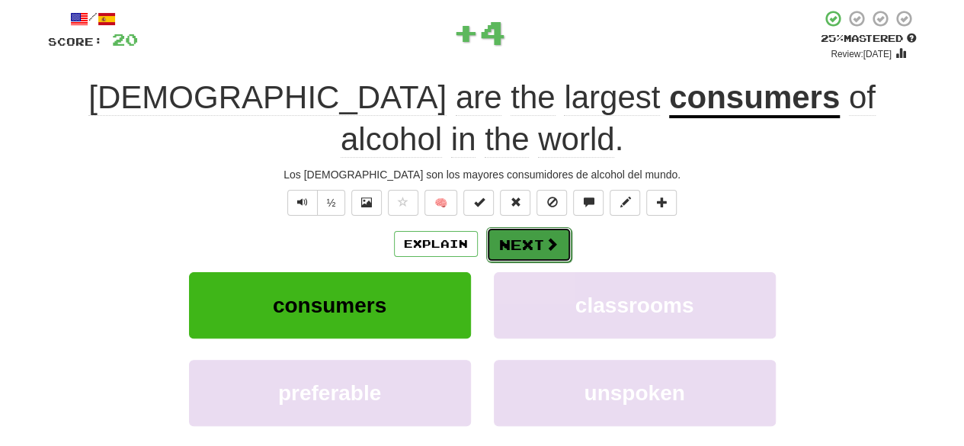
click at [524, 234] on button "Next" at bounding box center [528, 244] width 85 height 35
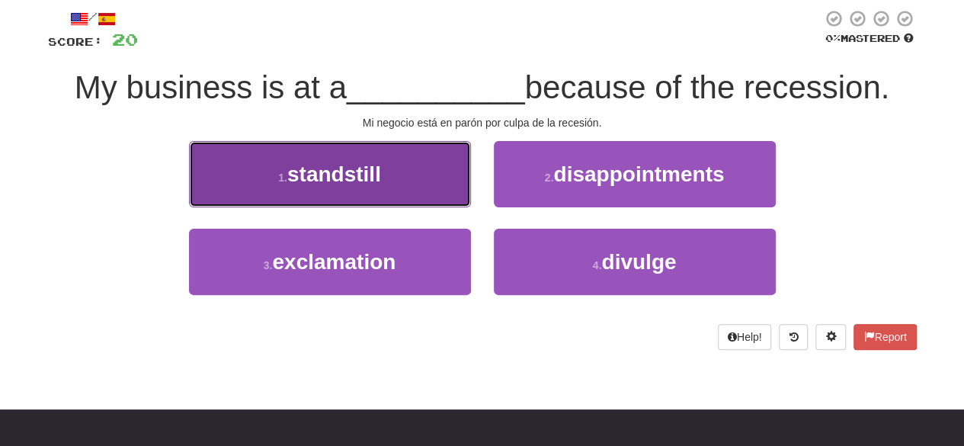
click at [428, 191] on button "1 . standstill" at bounding box center [330, 174] width 282 height 66
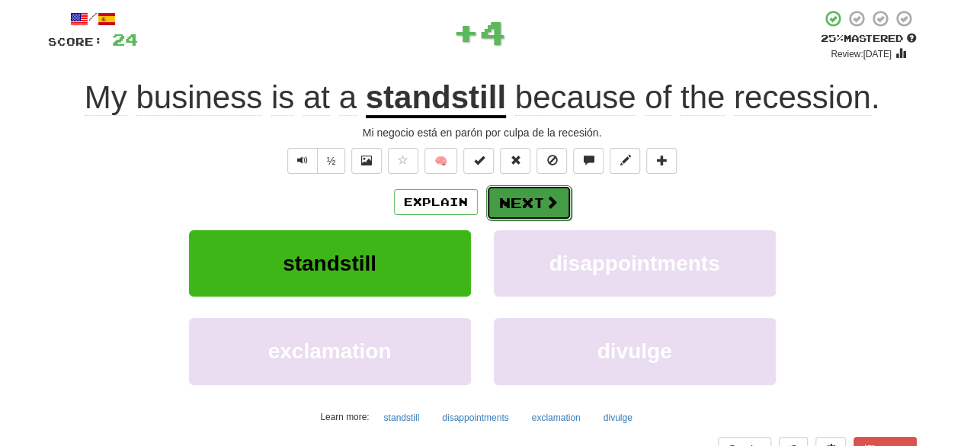
click at [497, 208] on button "Next" at bounding box center [528, 202] width 85 height 35
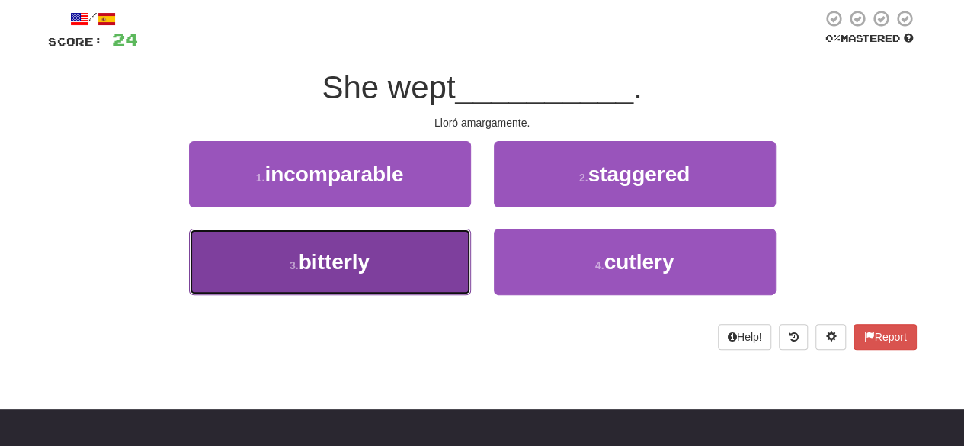
click at [446, 264] on button "3 . bitterly" at bounding box center [330, 262] width 282 height 66
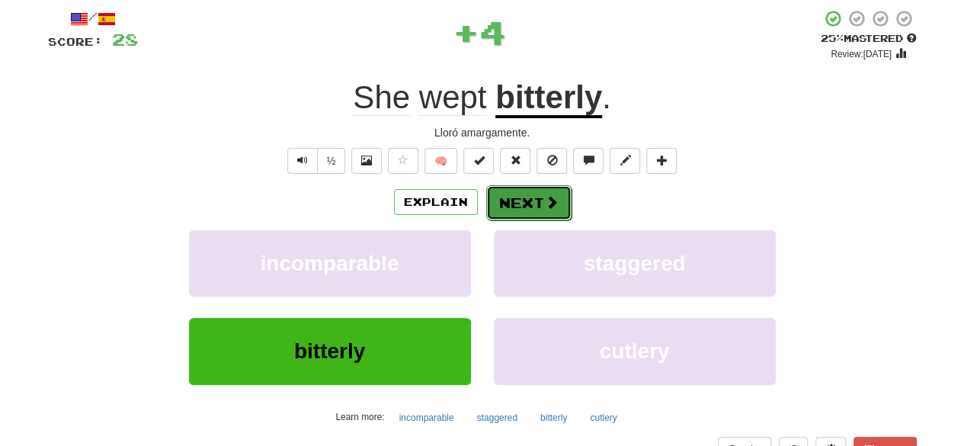
click at [523, 206] on button "Next" at bounding box center [528, 202] width 85 height 35
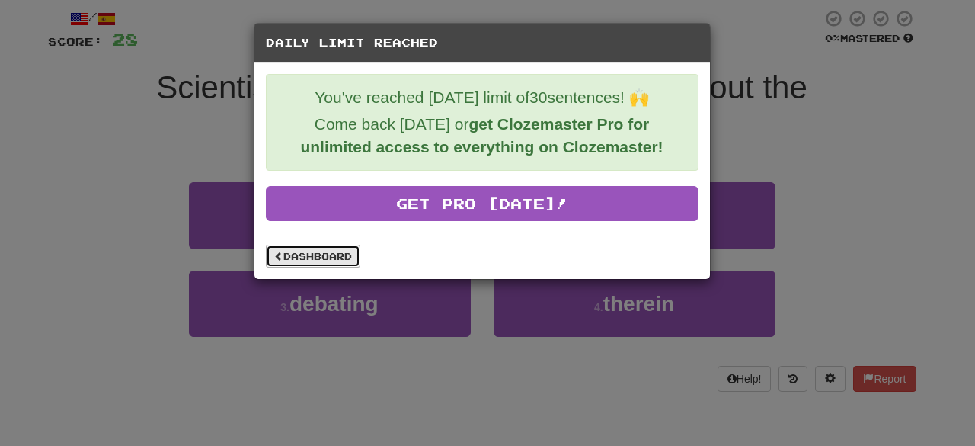
click at [354, 254] on link "Dashboard" at bounding box center [313, 256] width 94 height 23
